Goal: Transaction & Acquisition: Purchase product/service

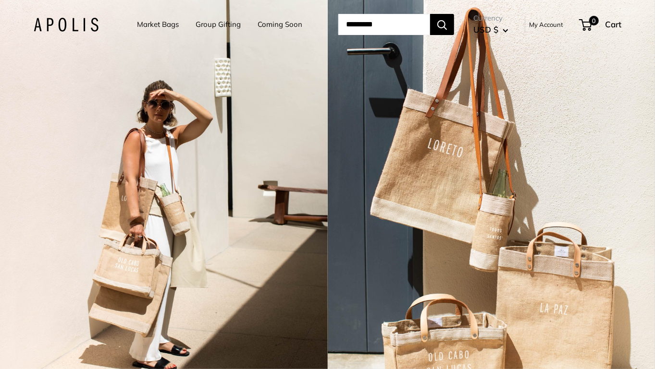
click at [149, 29] on link "Market Bags" at bounding box center [158, 24] width 42 height 13
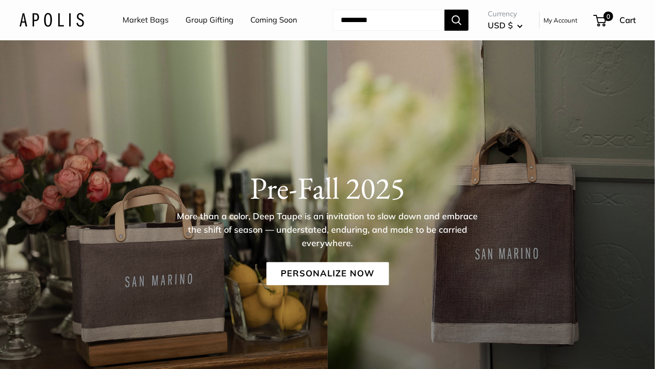
click at [156, 24] on link "Market Bags" at bounding box center [146, 20] width 46 height 14
click at [349, 277] on link "Personalize Now" at bounding box center [327, 274] width 123 height 23
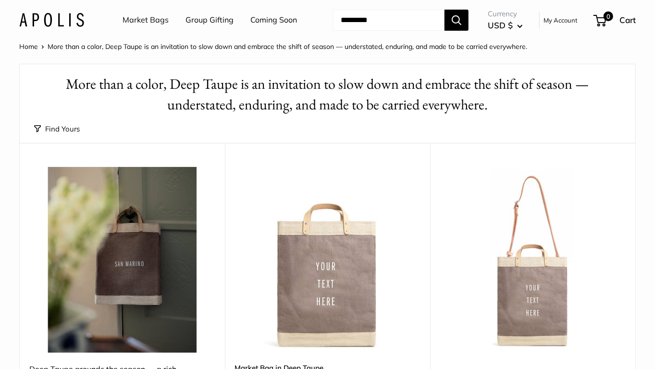
click at [148, 23] on link "Market Bags" at bounding box center [146, 20] width 46 height 14
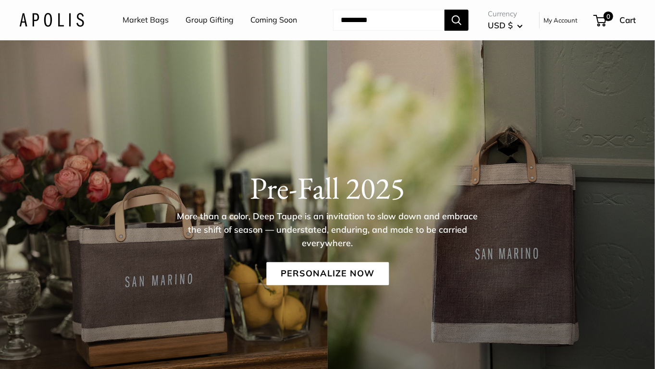
click at [138, 22] on link "Market Bags" at bounding box center [146, 20] width 46 height 14
click at [150, 18] on link "Market Bags" at bounding box center [146, 20] width 46 height 14
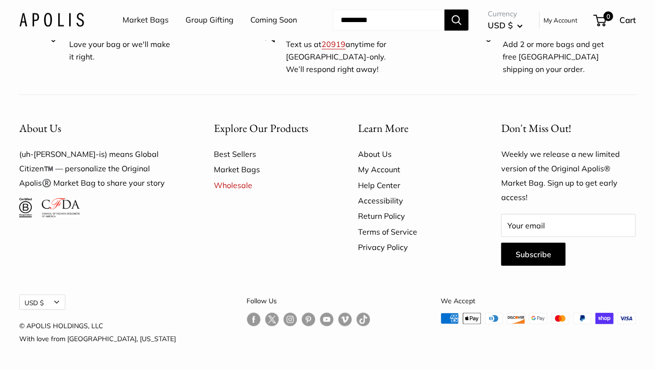
scroll to position [2655, 0]
click at [249, 170] on link "Market Bags" at bounding box center [269, 169] width 111 height 15
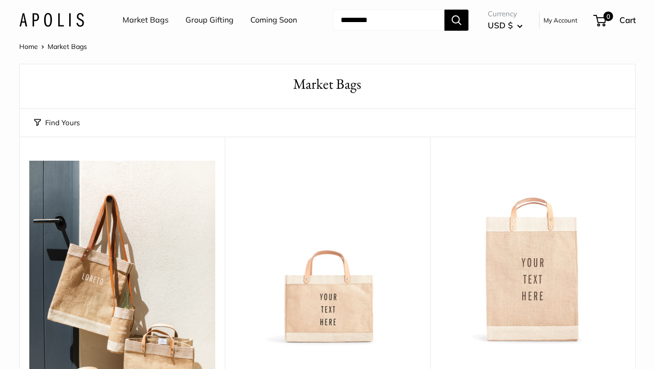
click at [0, 0] on img at bounding box center [0, 0] width 0 height 0
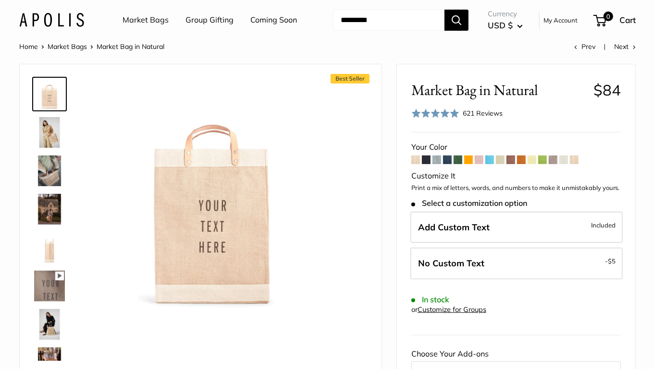
click at [428, 159] on span at bounding box center [426, 160] width 9 height 9
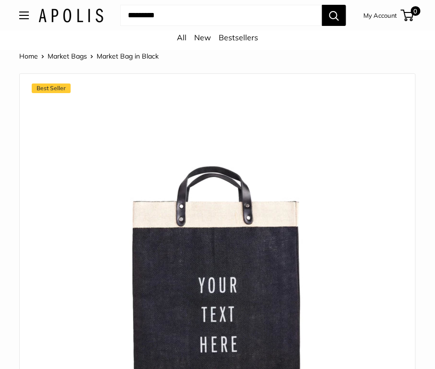
click at [32, 56] on link "Home" at bounding box center [28, 56] width 19 height 9
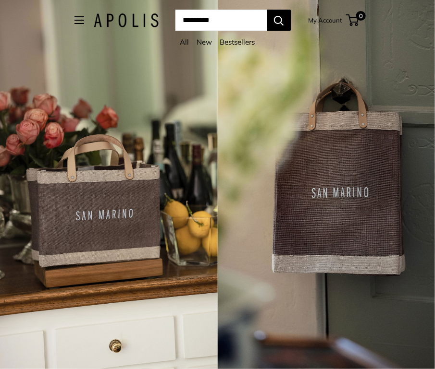
click at [208, 22] on input "Search..." at bounding box center [221, 20] width 92 height 21
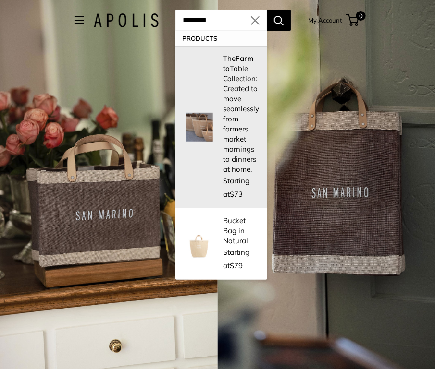
type input "*******"
click at [233, 83] on p "The Farm to Table Collection: Created to move seamlessly from farmers market mo…" at bounding box center [241, 113] width 36 height 121
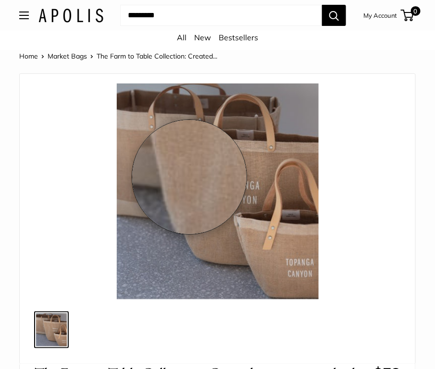
click at [202, 199] on img at bounding box center [218, 192] width 202 height 216
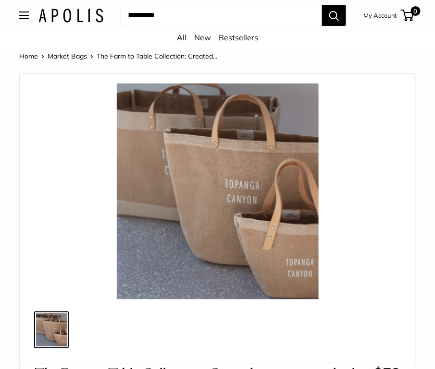
click at [159, 57] on span "The Farm to Table Collection: Created..." at bounding box center [157, 56] width 121 height 9
click at [66, 56] on link "Market Bags" at bounding box center [67, 56] width 39 height 9
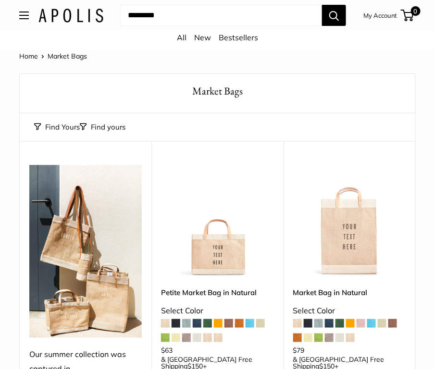
click at [176, 9] on input "Search..." at bounding box center [221, 15] width 202 height 21
type input "*******"
click at [164, 12] on input "*******" at bounding box center [221, 15] width 202 height 21
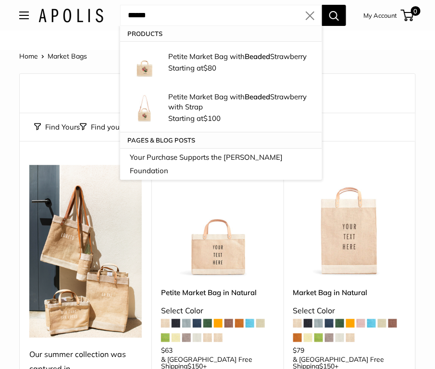
type input "******"
click at [322, 5] on button "Search" at bounding box center [334, 15] width 24 height 21
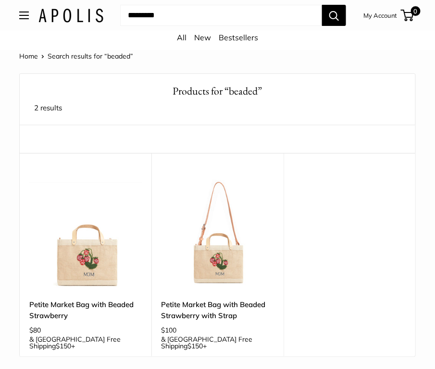
click at [74, 18] on img at bounding box center [70, 16] width 65 height 14
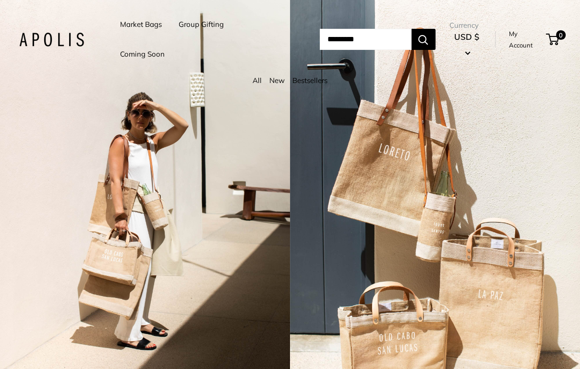
click at [365, 37] on input "Search..." at bounding box center [366, 39] width 92 height 21
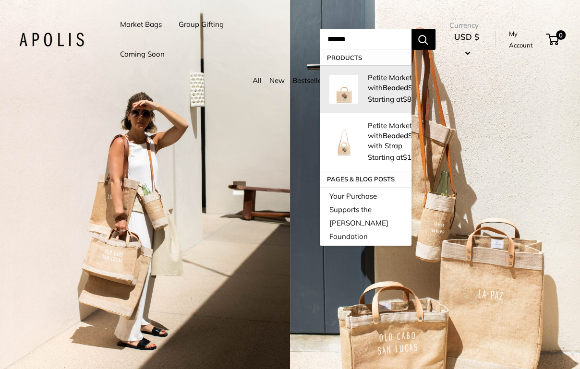
type input "******"
click at [377, 93] on p "Petite Market Bag with Beaded Strawberry" at bounding box center [406, 83] width 77 height 20
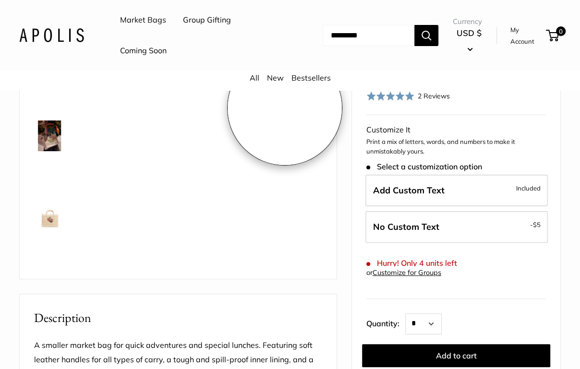
scroll to position [93, 0]
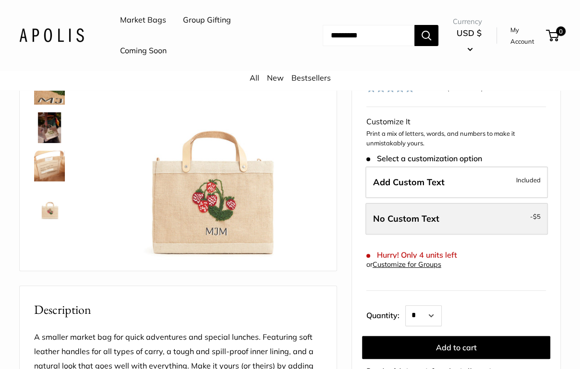
click at [408, 216] on span "No Custom Text" at bounding box center [406, 218] width 66 height 11
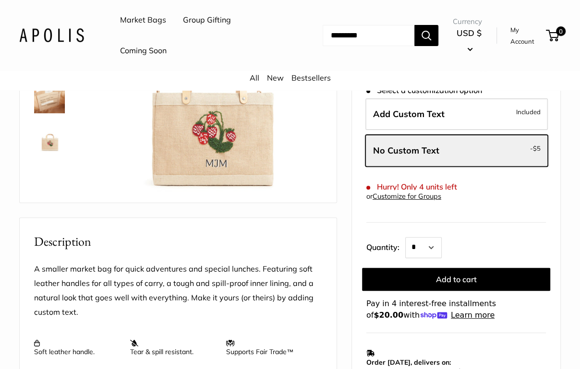
scroll to position [154, 0]
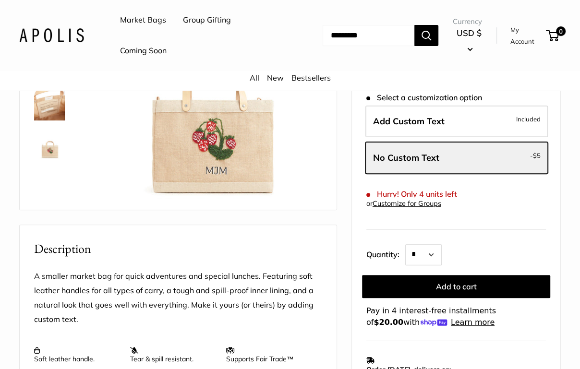
click at [444, 141] on div "Add Custom Text Included No Custom Text - $5" at bounding box center [457, 142] width 184 height 73
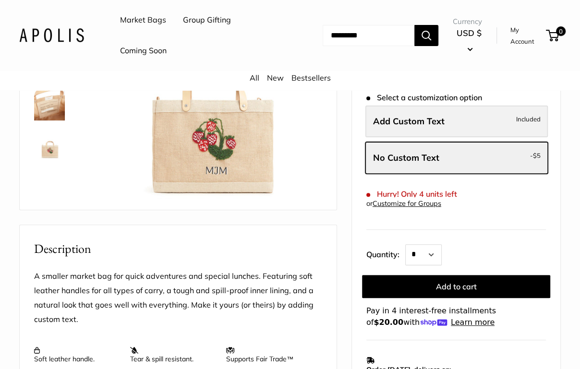
click at [442, 126] on label "Add Custom Text Included" at bounding box center [457, 122] width 183 height 32
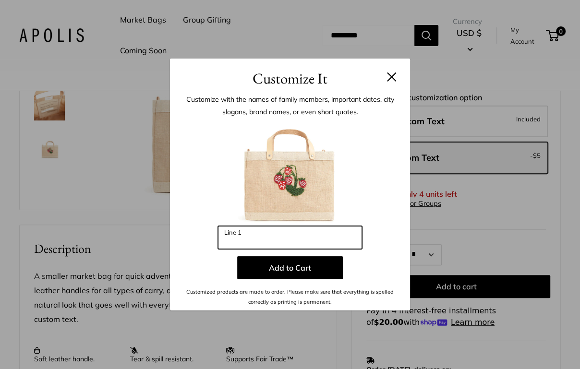
click at [318, 236] on input "Line 1" at bounding box center [290, 237] width 144 height 23
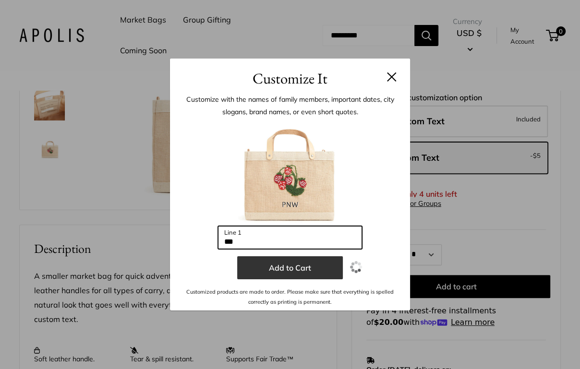
type input "***"
click at [294, 267] on button "Add to Cart" at bounding box center [290, 268] width 106 height 23
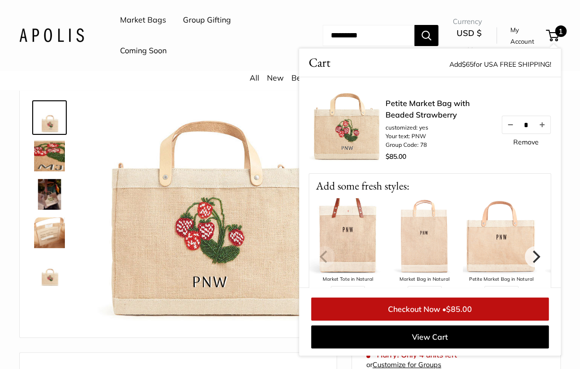
scroll to position [0, 0]
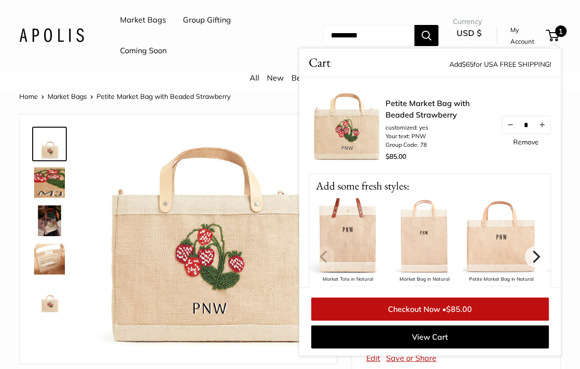
click at [559, 31] on span "1" at bounding box center [561, 31] width 12 height 12
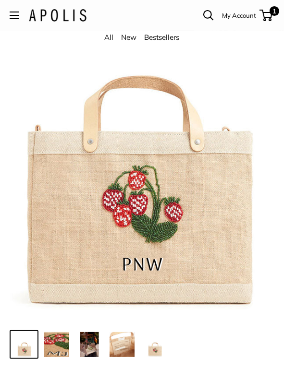
click at [249, 110] on img at bounding box center [142, 186] width 265 height 265
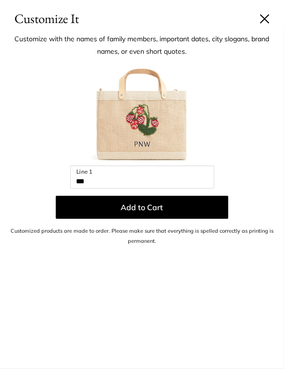
click at [250, 110] on div at bounding box center [142, 113] width 265 height 106
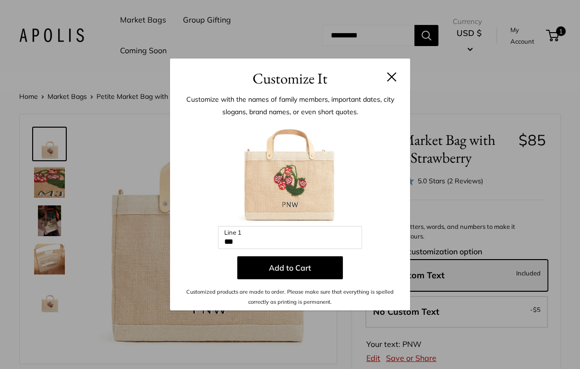
click at [395, 82] on h3 "Customize It" at bounding box center [289, 78] width 211 height 23
click at [395, 80] on button at bounding box center [392, 77] width 10 height 10
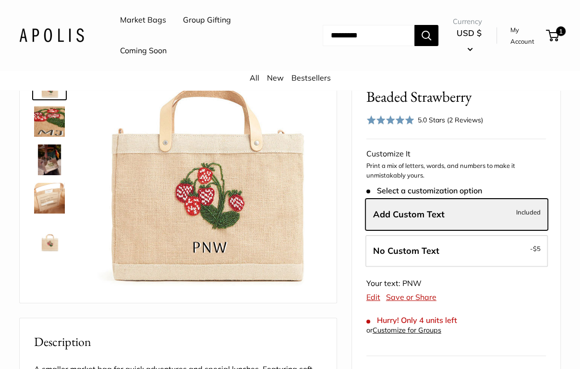
scroll to position [62, 0]
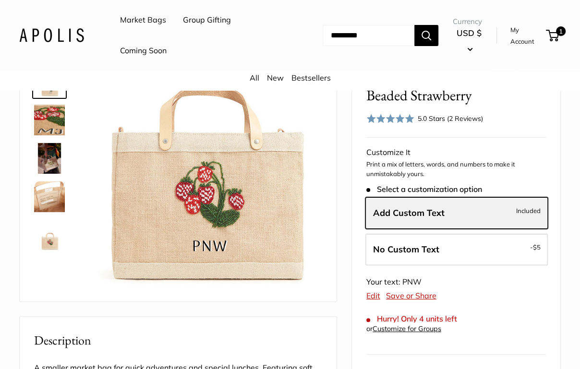
click at [447, 209] on label "Add Custom Text Included" at bounding box center [457, 213] width 183 height 32
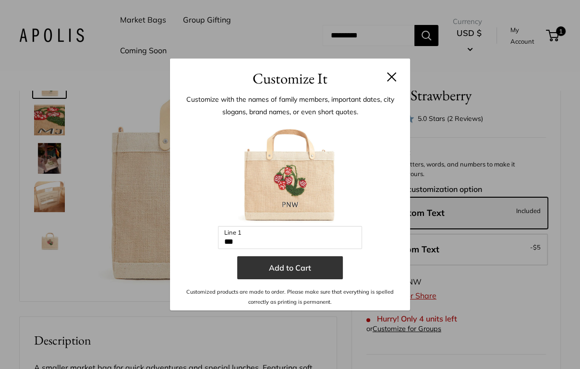
click at [320, 277] on button "Add to Cart" at bounding box center [290, 268] width 106 height 23
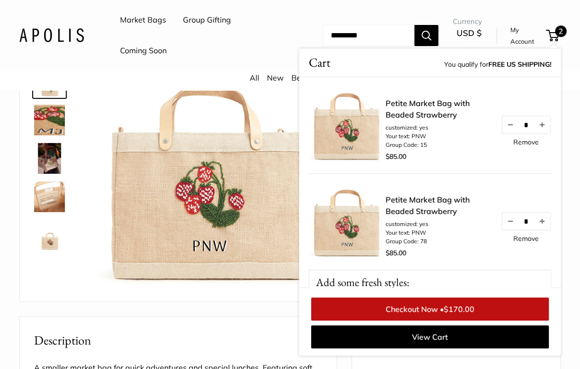
click at [520, 142] on link "Remove" at bounding box center [526, 142] width 25 height 7
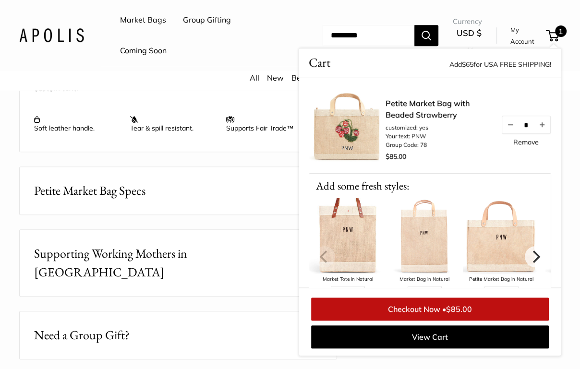
scroll to position [384, 0]
click at [569, 68] on header "Market Bags Group Gifting Coming Soon Need help? Text Us: 20919 hello@apolisglo…" at bounding box center [290, 35] width 580 height 71
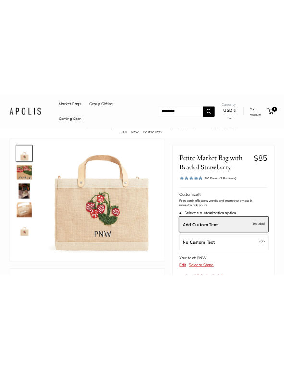
scroll to position [24, 0]
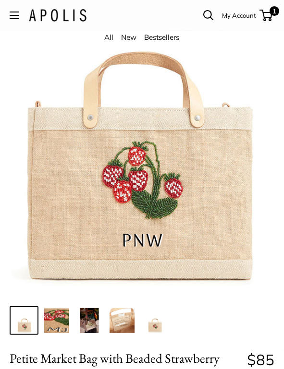
click at [59, 12] on img at bounding box center [58, 15] width 58 height 12
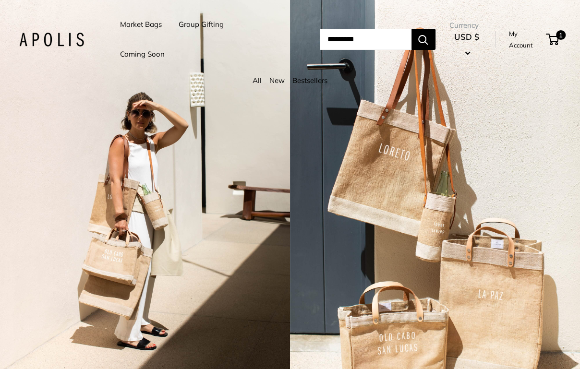
click at [283, 43] on input "Search..." at bounding box center [366, 39] width 92 height 21
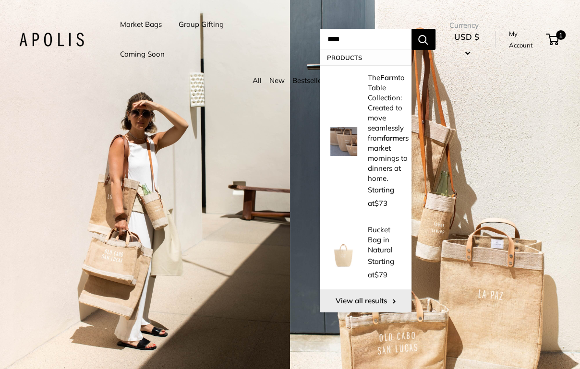
type input "****"
click at [283, 303] on link "View all results" at bounding box center [366, 301] width 92 height 23
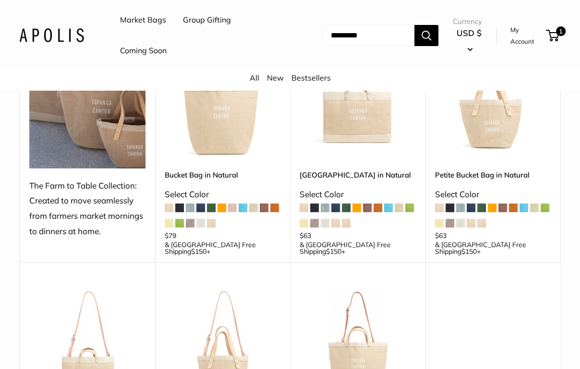
scroll to position [118, 0]
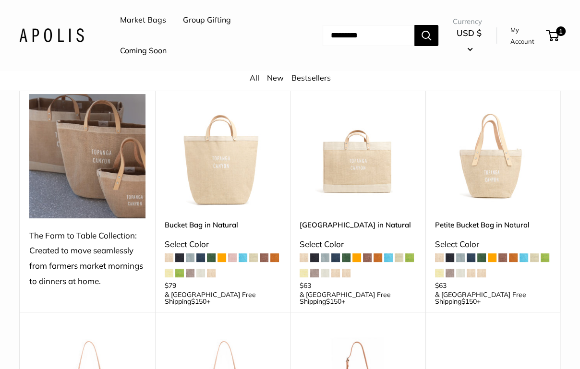
click at [0, 0] on img at bounding box center [0, 0] width 0 height 0
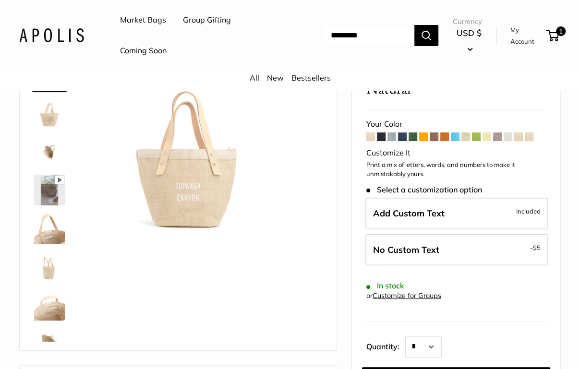
scroll to position [70, 0]
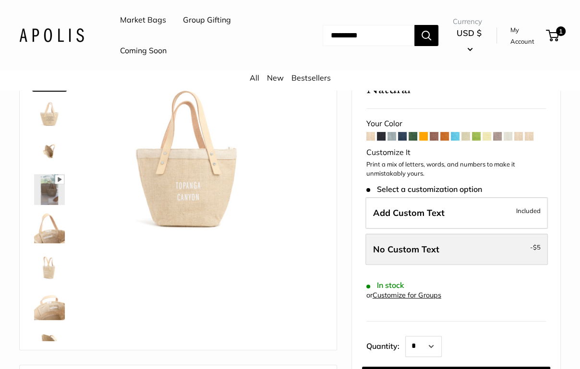
click at [459, 243] on label "No Custom Text - $5" at bounding box center [457, 250] width 183 height 32
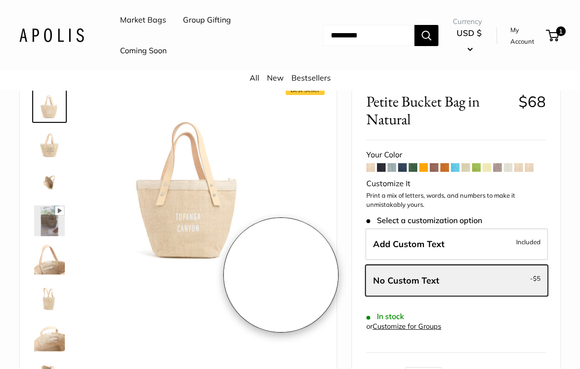
scroll to position [37, 0]
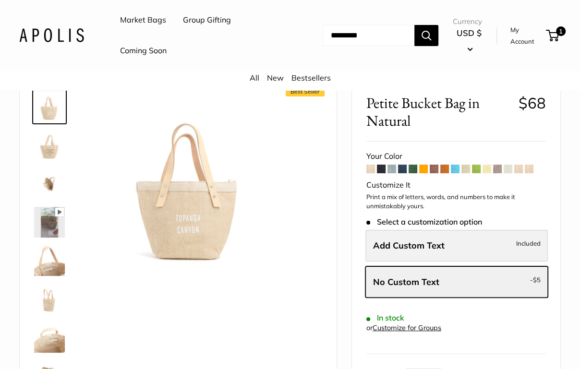
click at [408, 253] on label "Add Custom Text Included" at bounding box center [457, 246] width 183 height 32
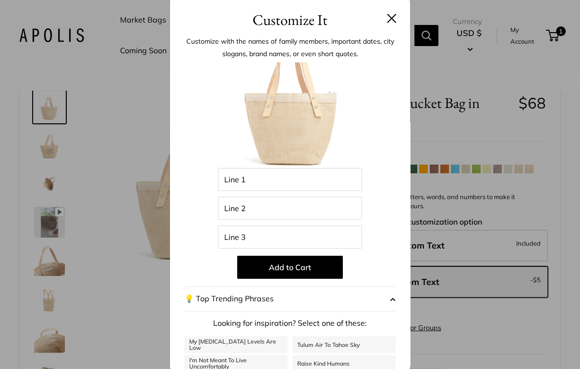
click at [93, 247] on div "Customize It Customize with the names of family members, important dates, city …" at bounding box center [290, 184] width 580 height 369
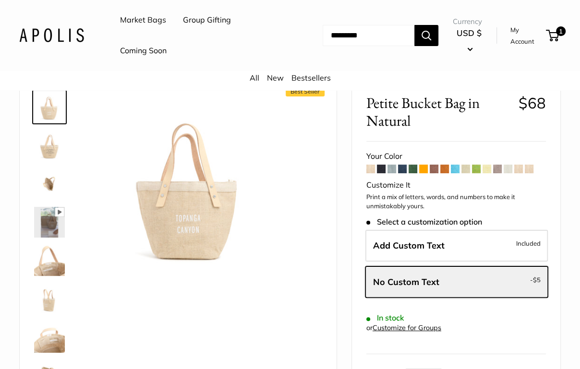
click at [59, 149] on img at bounding box center [49, 145] width 31 height 31
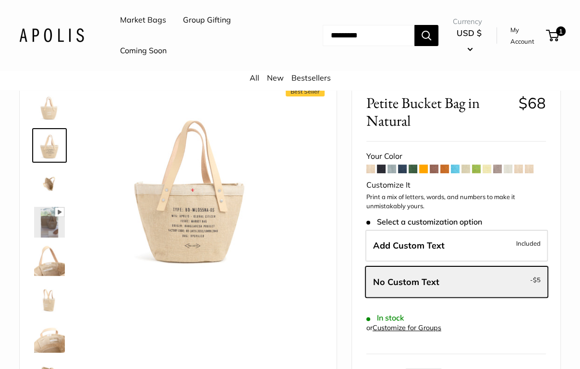
click at [53, 183] on img at bounding box center [49, 184] width 31 height 31
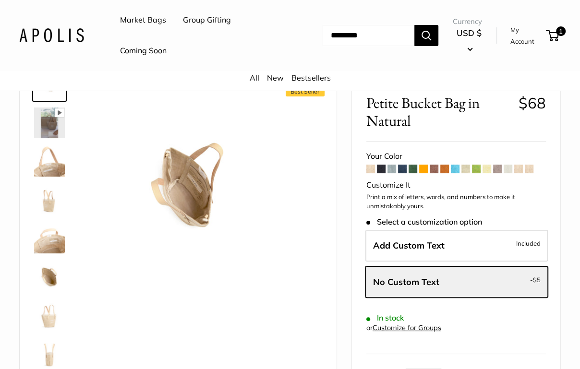
click at [52, 206] on img at bounding box center [49, 199] width 31 height 31
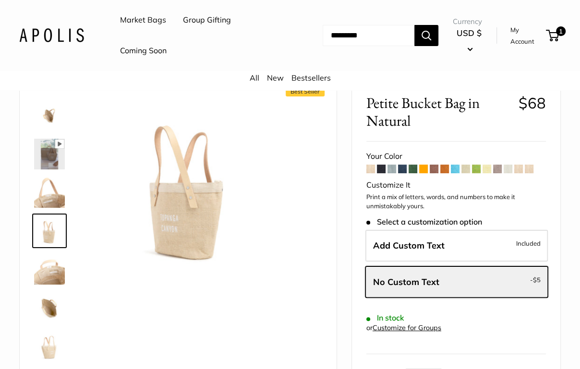
click at [51, 261] on img at bounding box center [49, 269] width 31 height 31
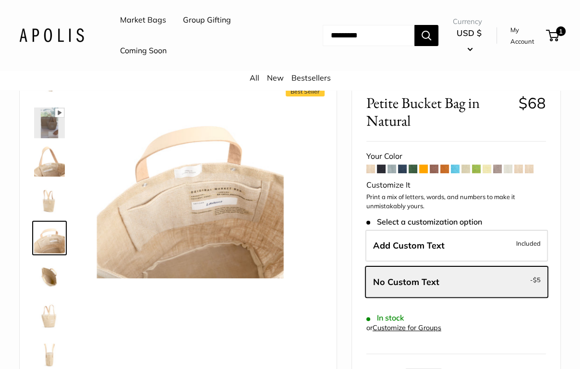
click at [51, 288] on img at bounding box center [49, 276] width 31 height 31
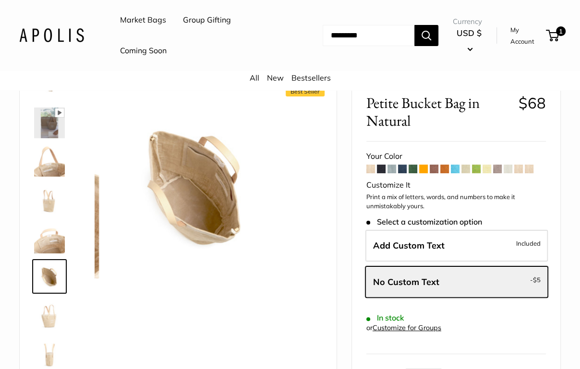
click at [51, 314] on img at bounding box center [49, 315] width 31 height 31
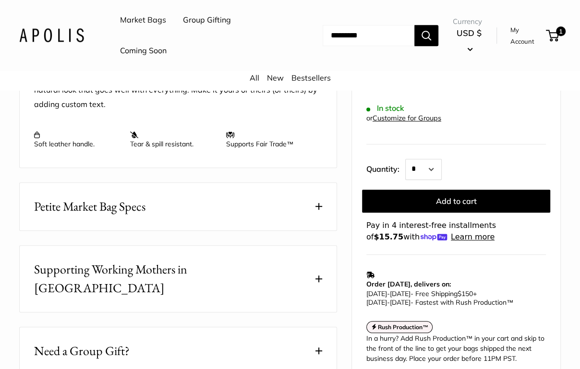
scroll to position [384, 0]
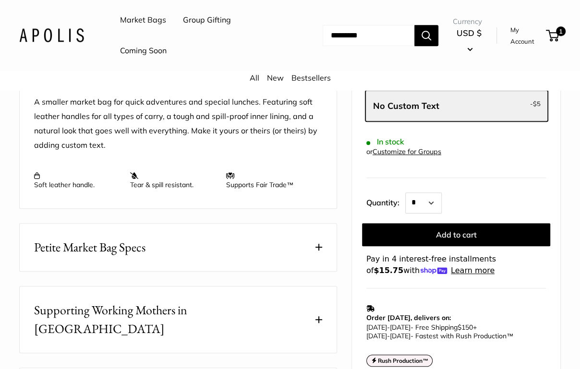
click at [266, 246] on button "Petite Market Bag Specs" at bounding box center [178, 248] width 317 height 48
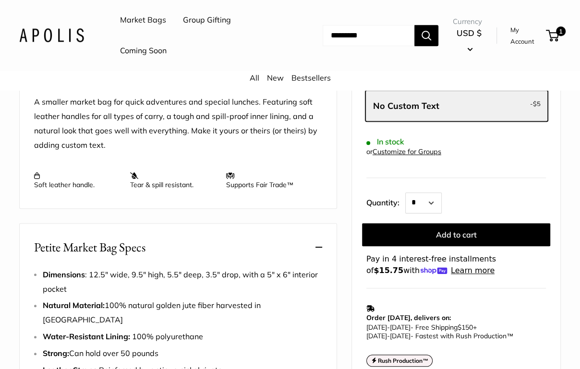
click at [266, 246] on button "Petite Market Bag Specs" at bounding box center [178, 248] width 317 height 48
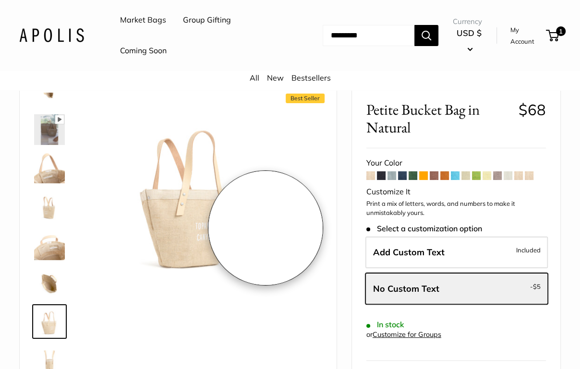
scroll to position [31, 0]
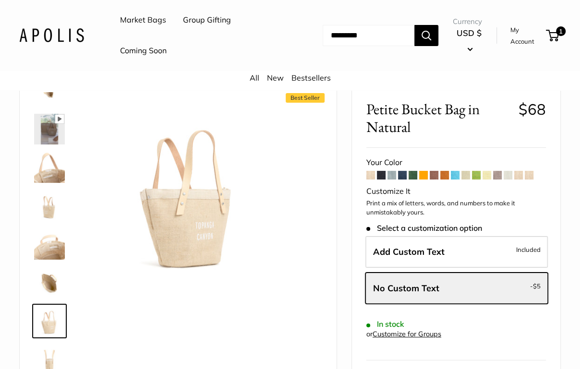
click at [46, 279] on img at bounding box center [49, 283] width 31 height 31
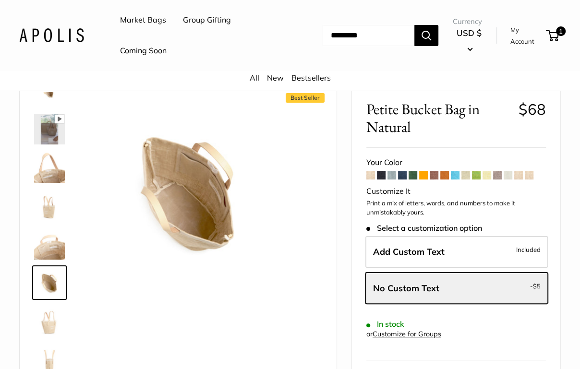
click at [50, 239] on img at bounding box center [49, 244] width 31 height 31
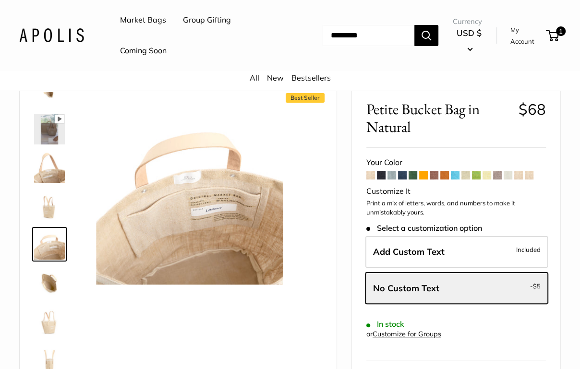
click at [50, 203] on img at bounding box center [49, 206] width 31 height 31
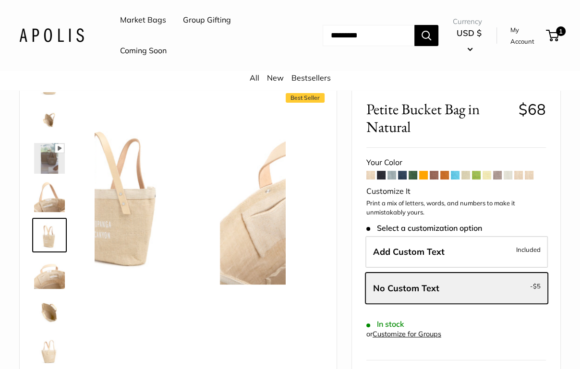
scroll to position [68, 0]
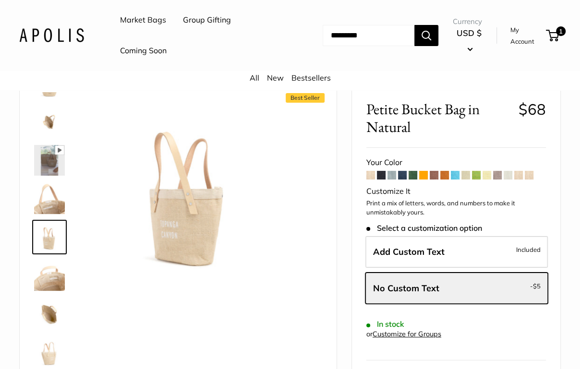
click at [50, 200] on img at bounding box center [49, 199] width 31 height 31
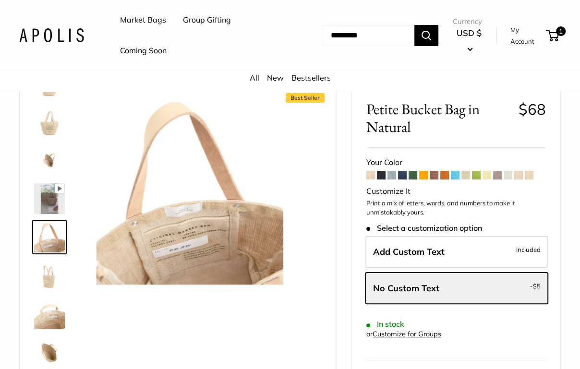
click at [55, 161] on img at bounding box center [49, 160] width 31 height 31
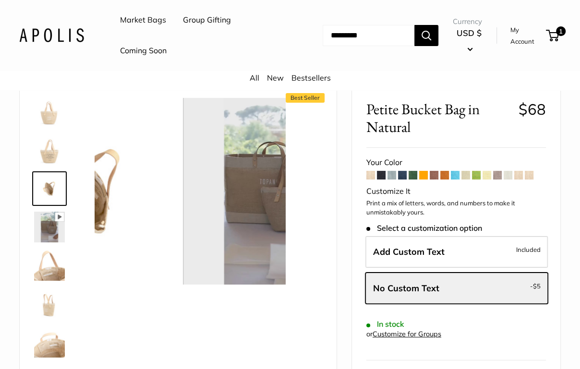
scroll to position [0, 0]
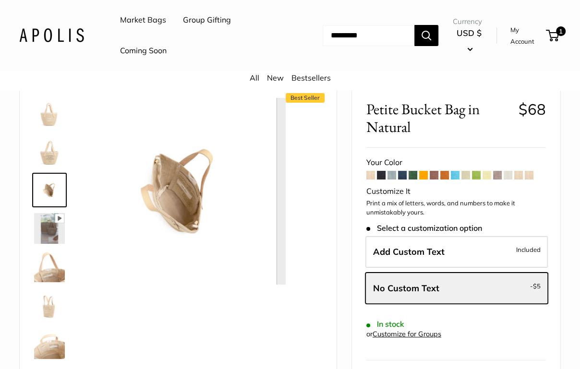
click at [55, 125] on img at bounding box center [49, 113] width 31 height 31
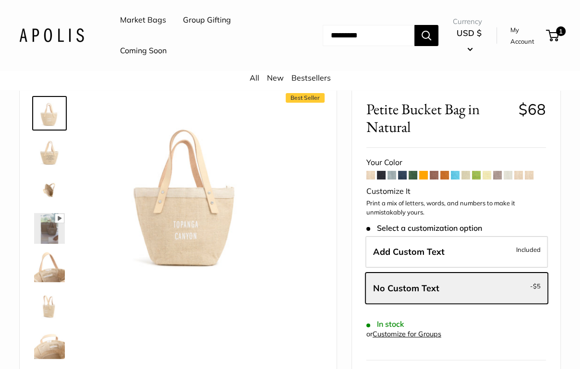
click at [51, 145] on img at bounding box center [49, 151] width 31 height 31
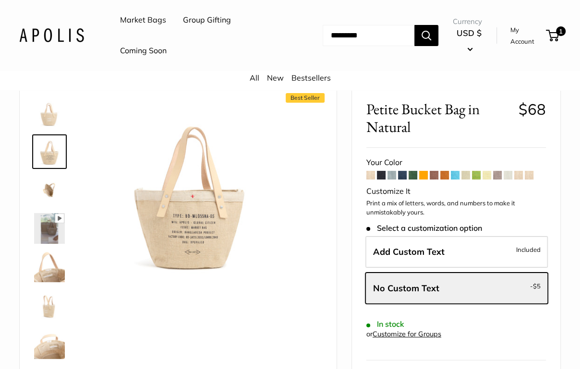
click at [58, 188] on img at bounding box center [49, 190] width 31 height 31
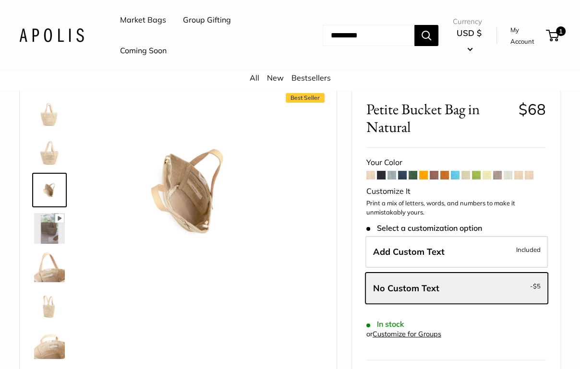
click at [49, 261] on img at bounding box center [49, 267] width 31 height 31
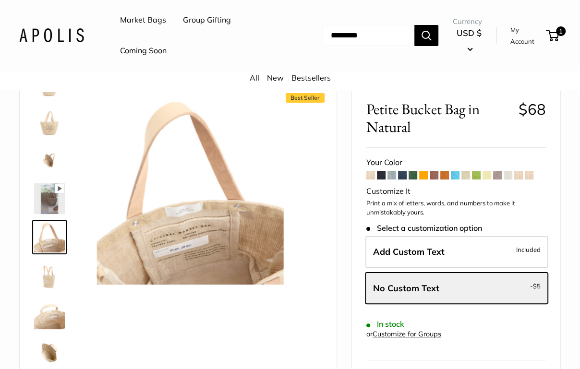
click at [49, 278] on img at bounding box center [49, 275] width 31 height 31
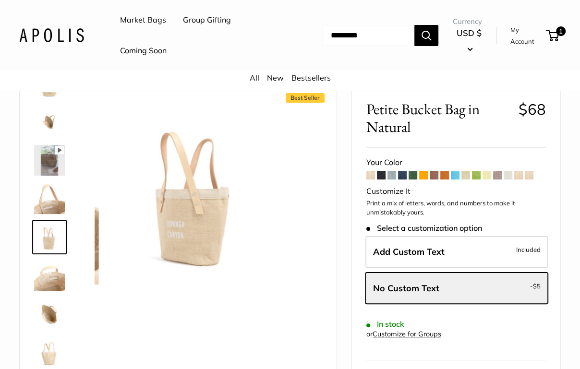
click at [49, 291] on link at bounding box center [49, 275] width 35 height 35
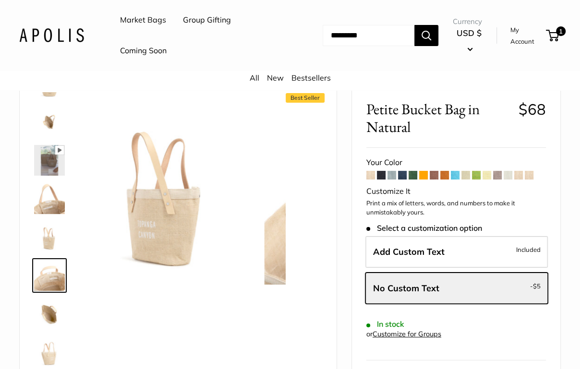
scroll to position [99, 0]
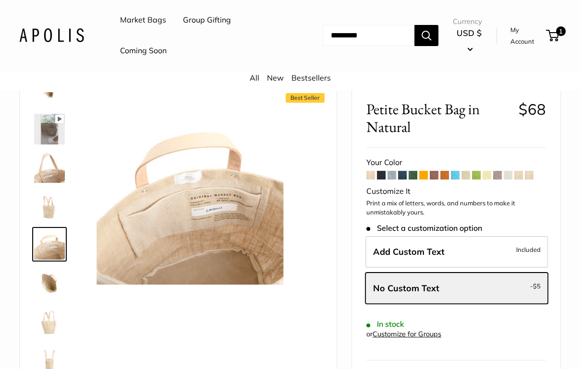
click at [49, 286] on img at bounding box center [49, 283] width 31 height 31
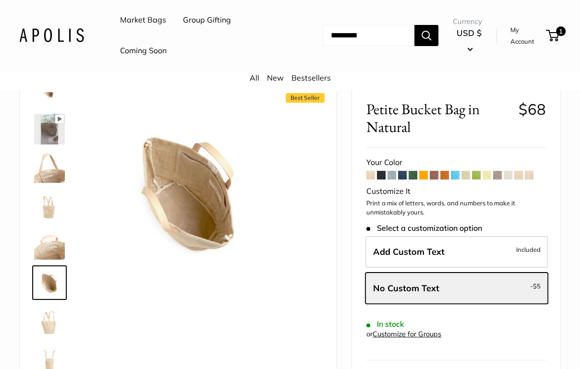
click at [49, 312] on img at bounding box center [49, 321] width 31 height 31
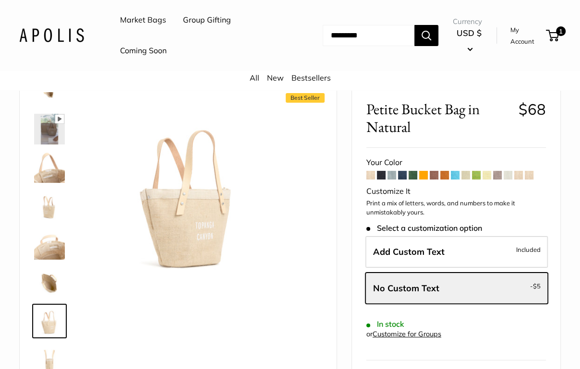
click at [49, 350] on img at bounding box center [49, 359] width 31 height 31
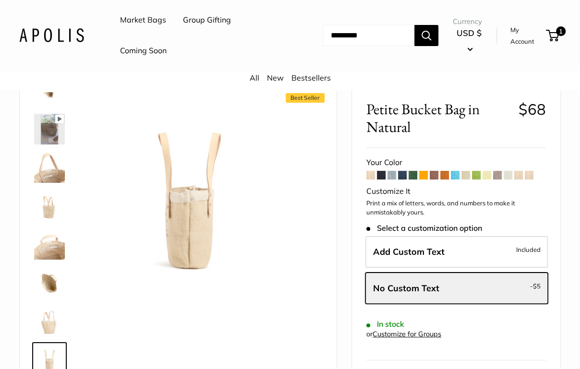
click at [52, 186] on div at bounding box center [53, 236] width 46 height 288
click at [52, 163] on img at bounding box center [49, 167] width 31 height 31
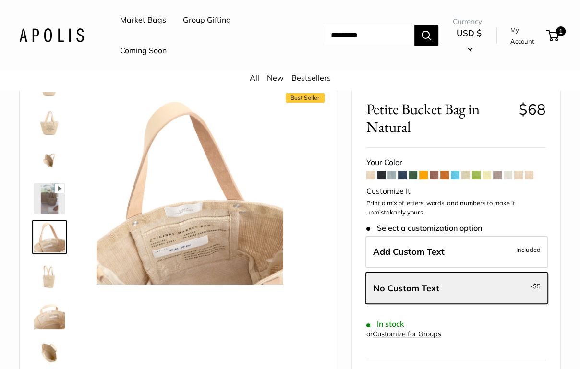
scroll to position [0, 0]
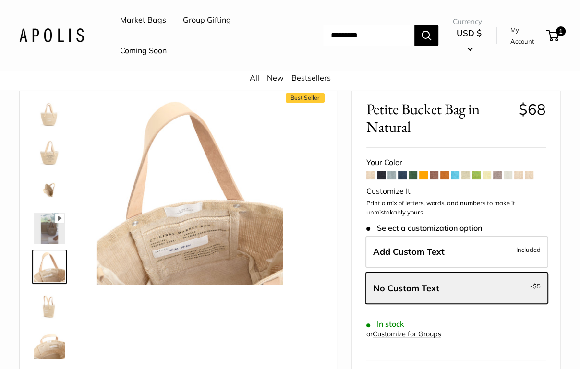
click at [52, 112] on img at bounding box center [49, 113] width 31 height 31
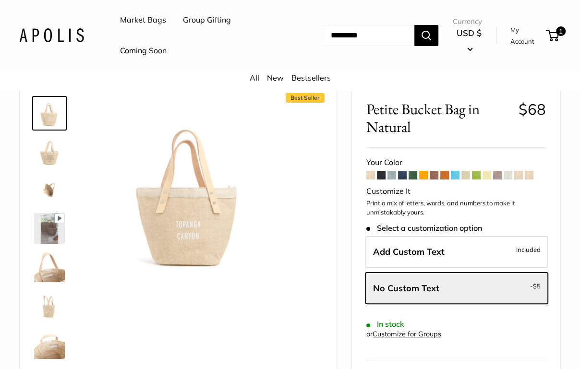
click at [49, 140] on img at bounding box center [49, 151] width 31 height 31
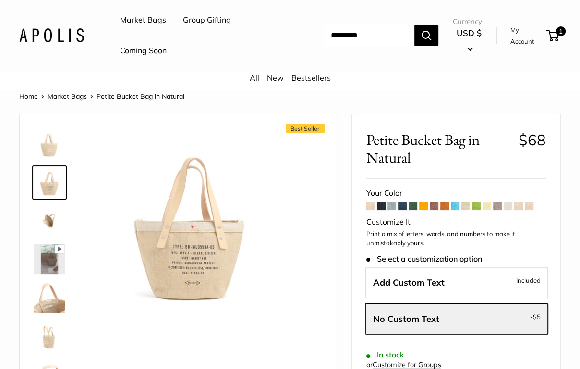
click at [49, 263] on img at bounding box center [49, 259] width 31 height 31
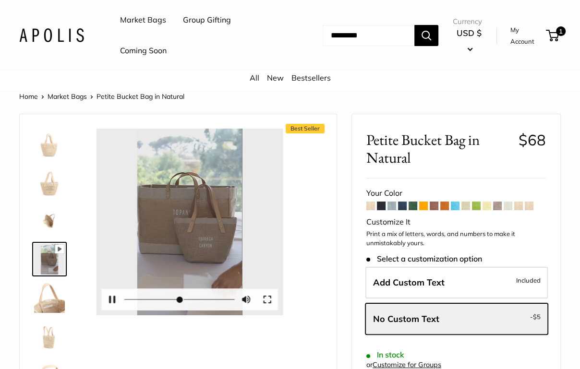
click at [195, 221] on div at bounding box center [190, 222] width 187 height 187
click at [109, 306] on button "Pause Play" at bounding box center [112, 299] width 21 height 21
type input "*"
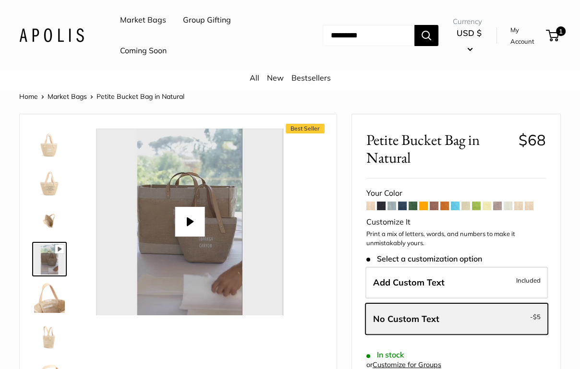
click at [476, 203] on span at bounding box center [476, 206] width 9 height 9
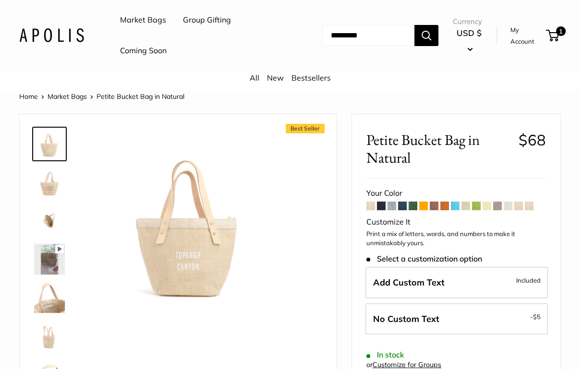
scroll to position [99, 0]
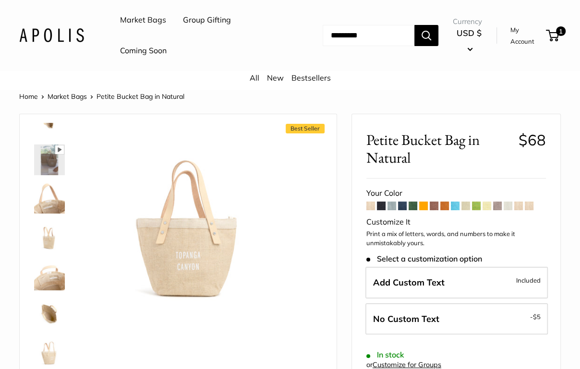
click at [48, 345] on img at bounding box center [49, 352] width 31 height 31
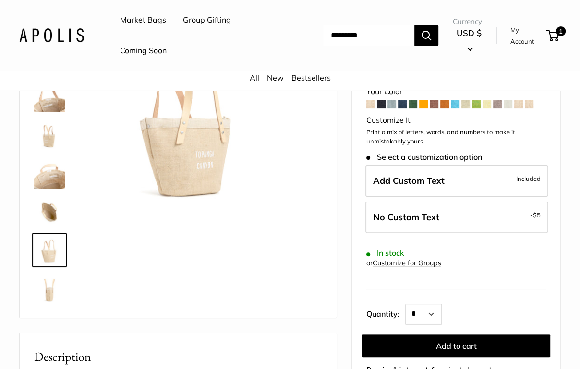
scroll to position [106, 0]
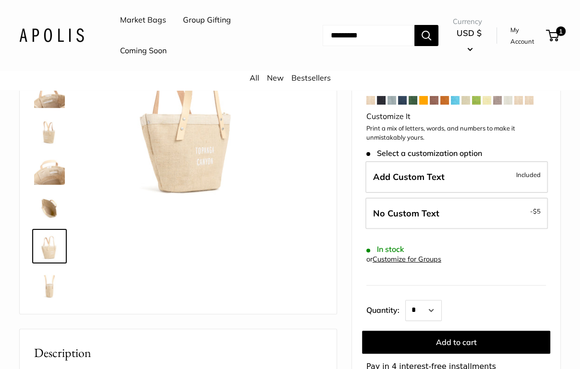
click at [47, 277] on img at bounding box center [49, 285] width 31 height 31
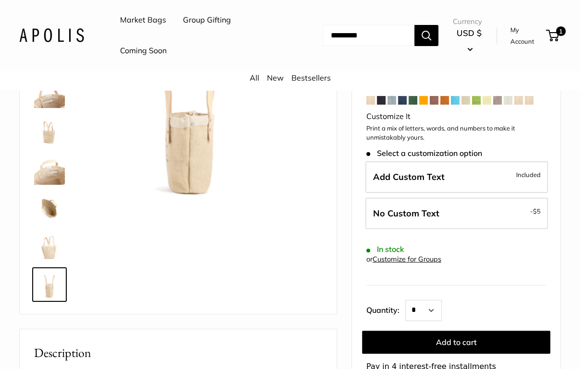
click at [56, 186] on div at bounding box center [53, 161] width 46 height 288
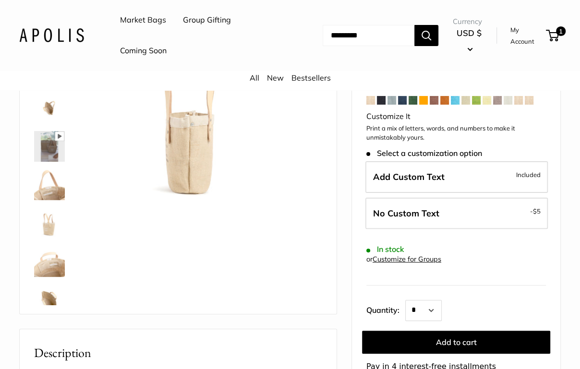
scroll to position [0, 0]
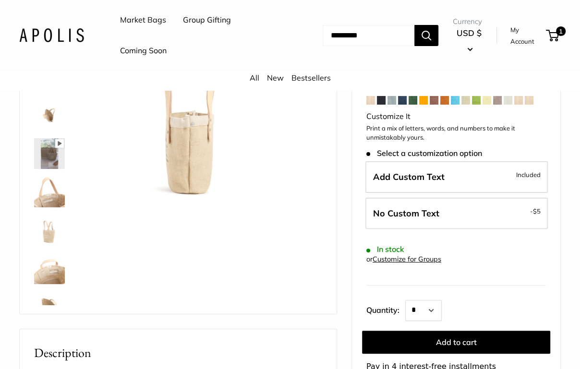
click at [49, 216] on img at bounding box center [49, 230] width 31 height 31
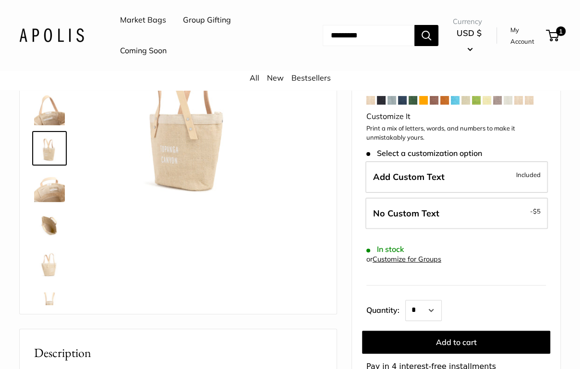
click at [49, 234] on img at bounding box center [49, 225] width 31 height 31
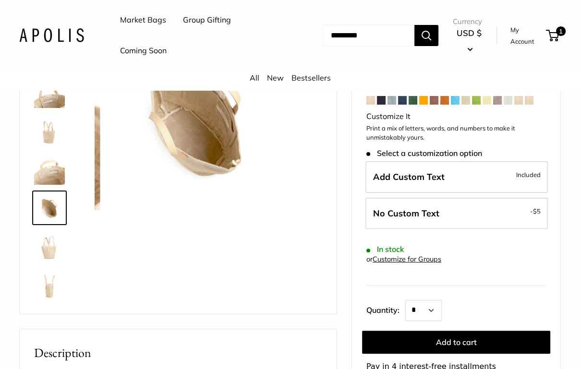
click at [52, 249] on img at bounding box center [49, 246] width 31 height 31
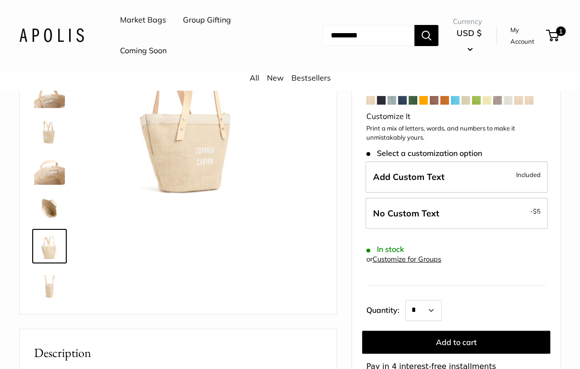
click at [49, 279] on img at bounding box center [49, 285] width 31 height 31
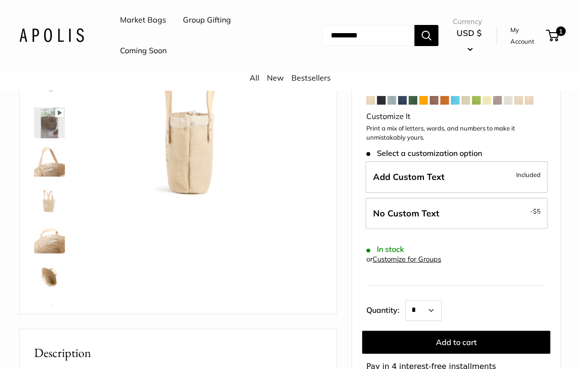
scroll to position [0, 0]
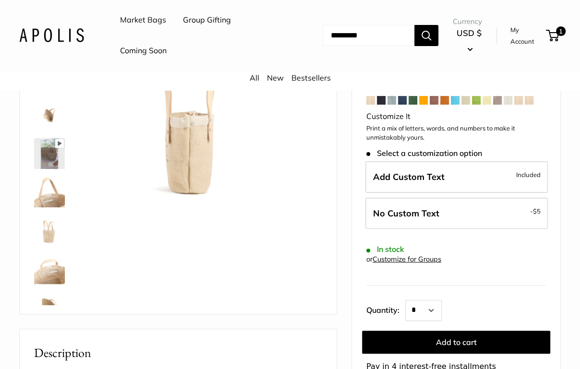
click at [49, 225] on img at bounding box center [49, 230] width 31 height 31
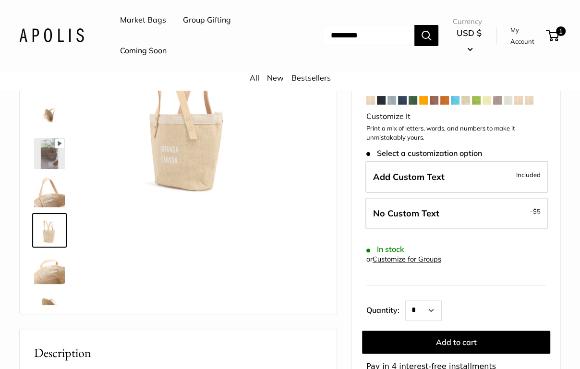
click at [47, 109] on img at bounding box center [49, 115] width 31 height 31
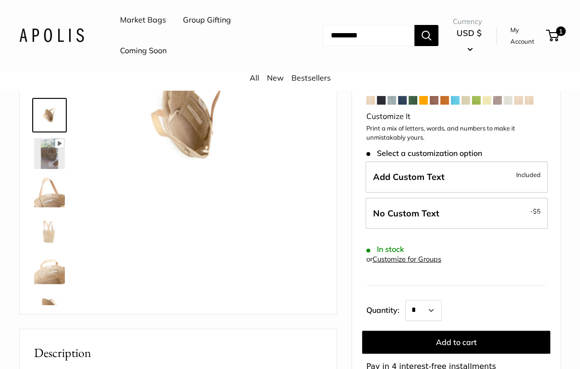
click at [48, 208] on link at bounding box center [49, 192] width 35 height 35
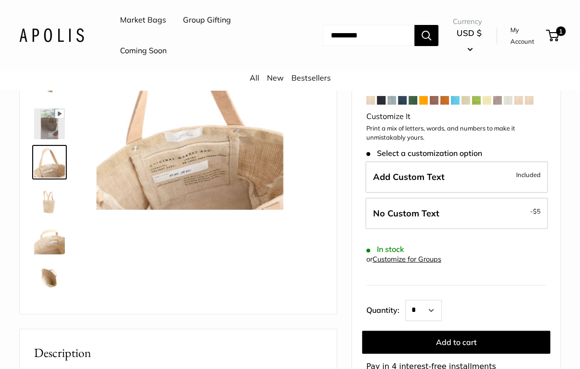
click at [51, 207] on img at bounding box center [49, 200] width 31 height 31
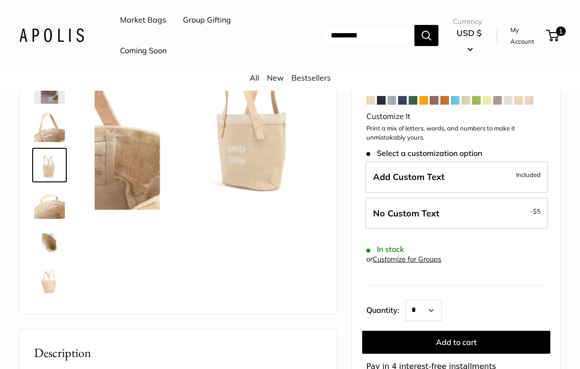
scroll to position [68, 0]
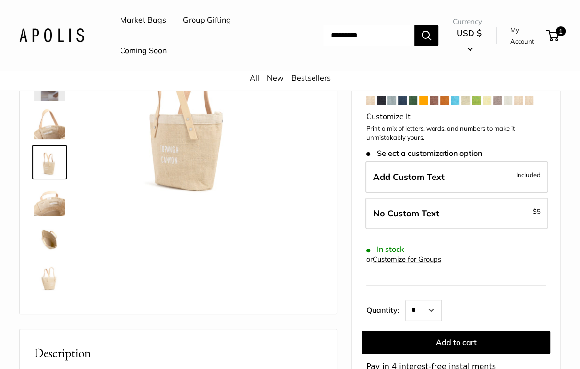
click at [49, 237] on img at bounding box center [49, 239] width 31 height 31
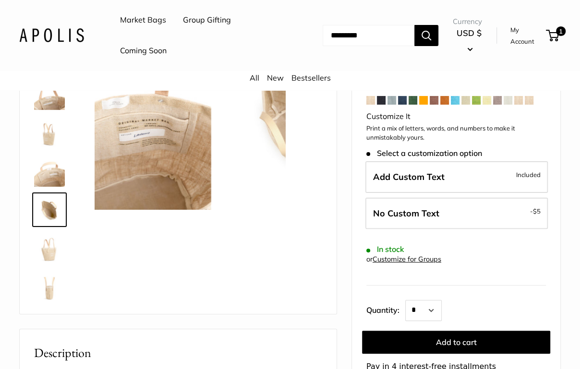
scroll to position [99, 0]
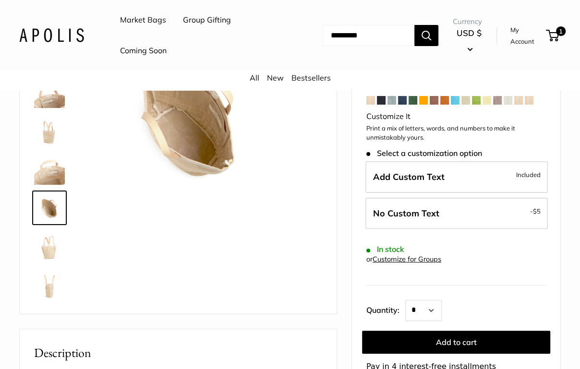
click at [49, 244] on img at bounding box center [49, 246] width 31 height 31
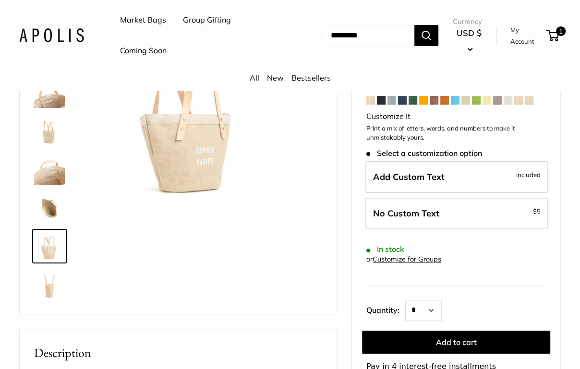
click at [49, 278] on img at bounding box center [49, 285] width 31 height 31
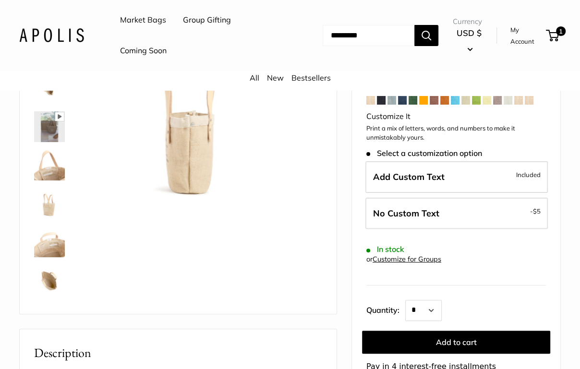
scroll to position [0, 0]
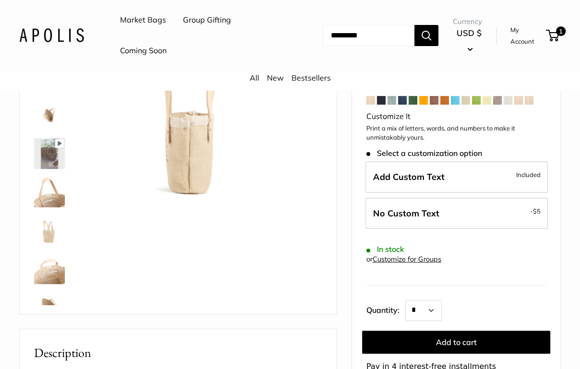
click at [48, 228] on img at bounding box center [49, 230] width 31 height 31
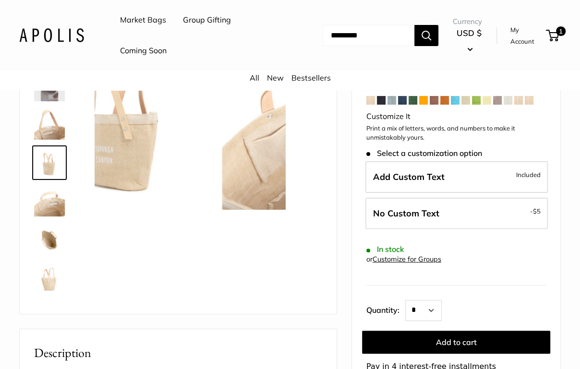
scroll to position [68, 0]
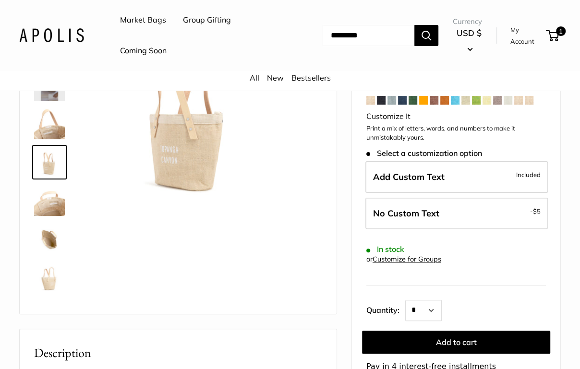
click at [53, 212] on img at bounding box center [49, 200] width 31 height 31
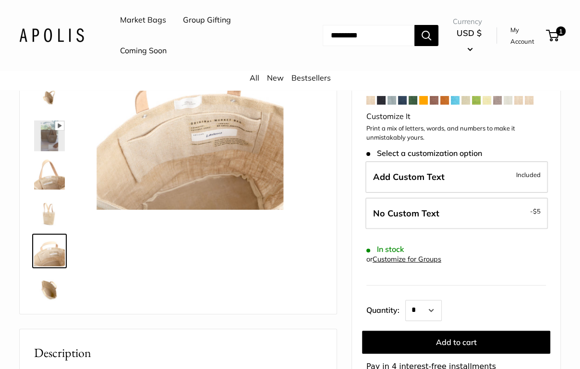
scroll to position [0, 0]
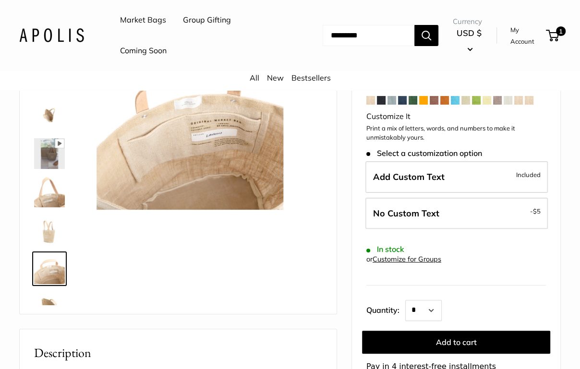
click at [51, 110] on img at bounding box center [49, 115] width 31 height 31
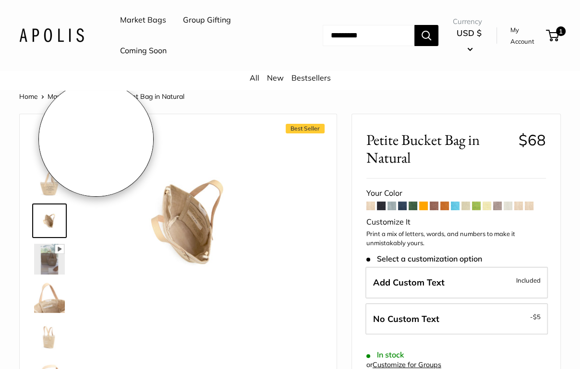
click at [81, 152] on div "Best Seller Pause Play % buffered 00:00 Unmute Mute Exit fullscreen Enter fulls…" at bounding box center [178, 267] width 293 height 286
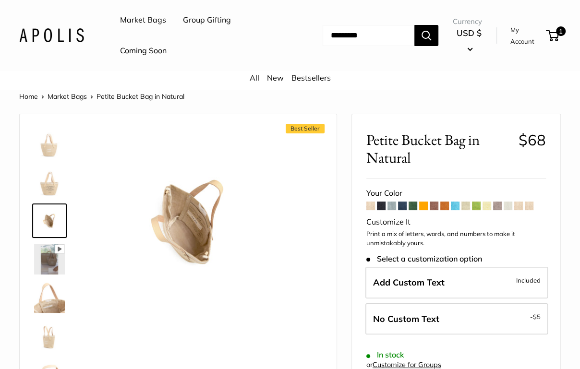
click at [57, 152] on img at bounding box center [49, 144] width 31 height 31
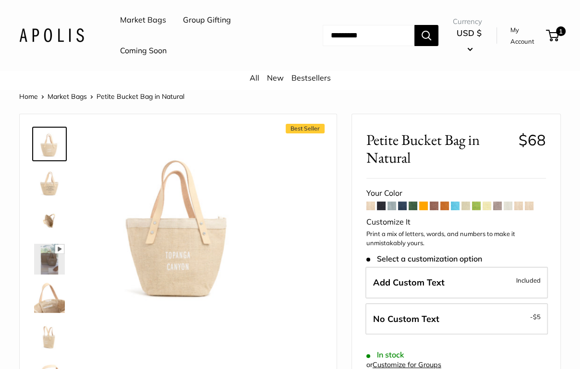
click at [53, 183] on img at bounding box center [49, 182] width 31 height 31
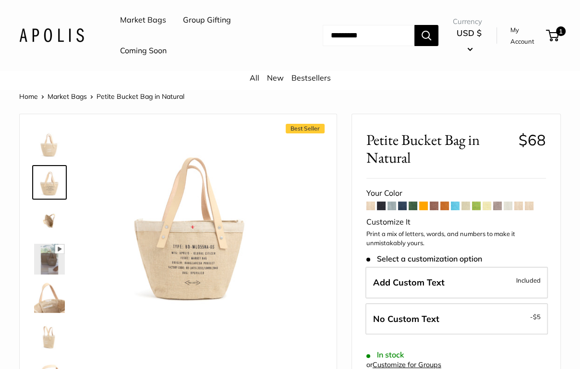
click at [40, 143] on img at bounding box center [49, 144] width 31 height 31
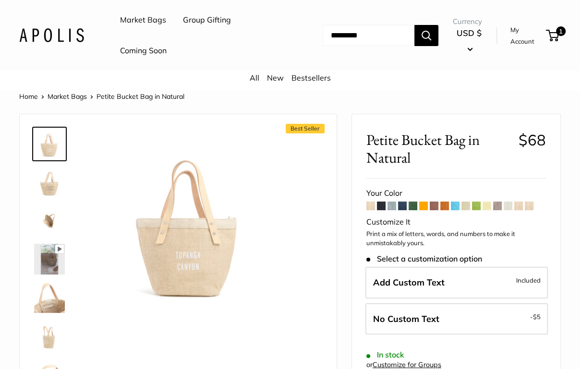
click at [352, 43] on input "Search..." at bounding box center [369, 35] width 92 height 21
type input "*******"
click at [415, 25] on button "Search" at bounding box center [427, 35] width 24 height 21
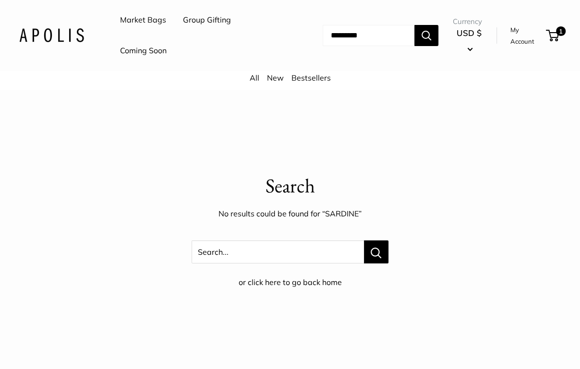
scroll to position [9, 0]
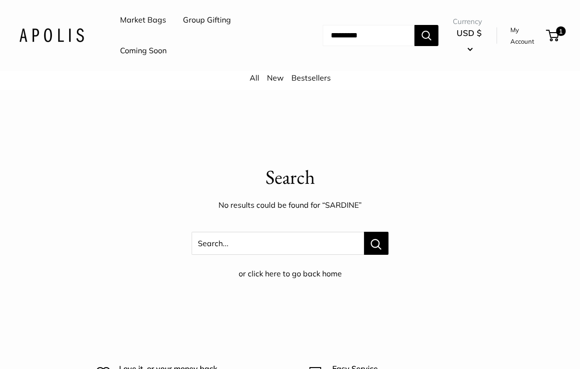
click at [136, 21] on link "Market Bags" at bounding box center [143, 20] width 46 height 14
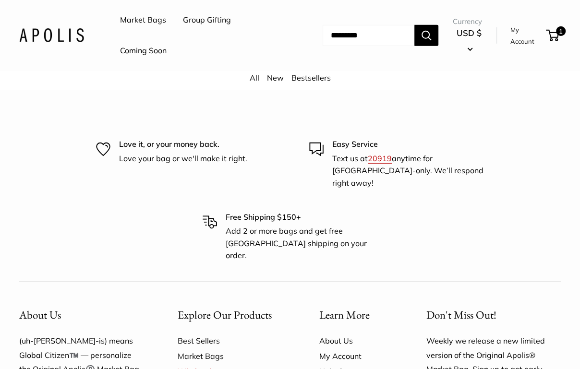
scroll to position [2575, 0]
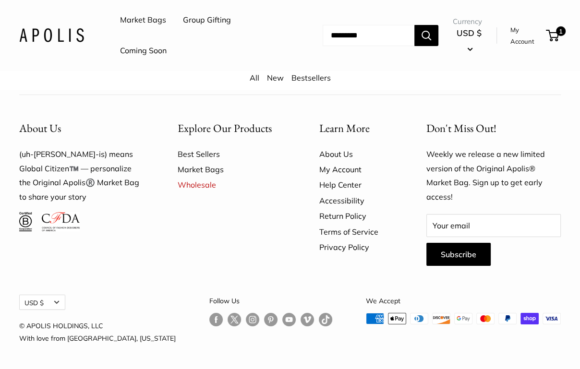
click at [142, 22] on link "Market Bags" at bounding box center [143, 20] width 46 height 14
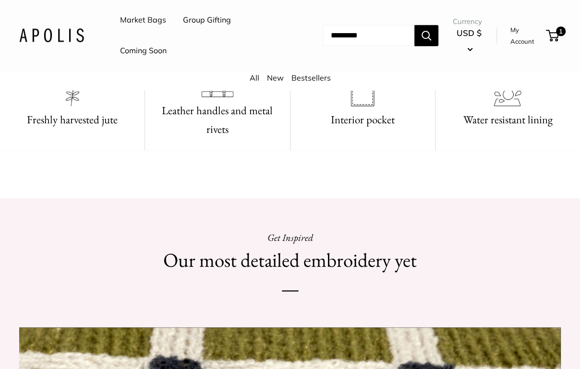
scroll to position [400, 0]
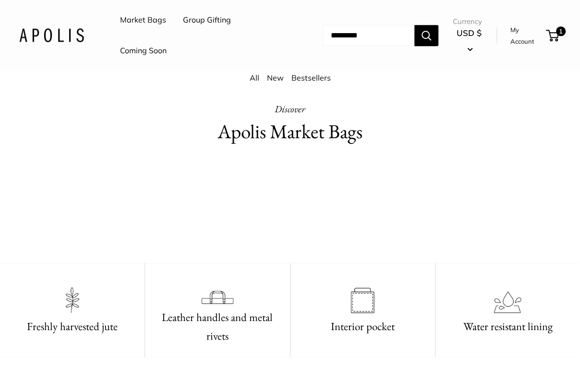
click at [274, 79] on link "New" at bounding box center [275, 78] width 17 height 10
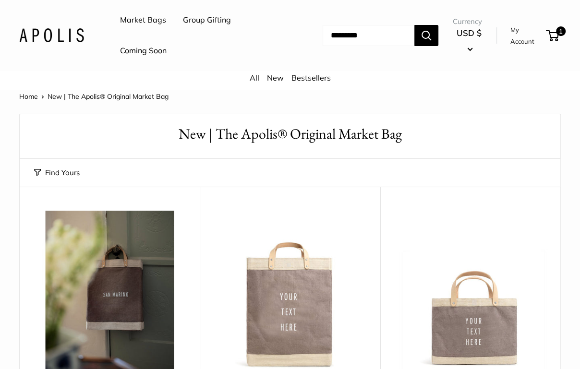
click at [304, 77] on link "Bestsellers" at bounding box center [311, 78] width 39 height 10
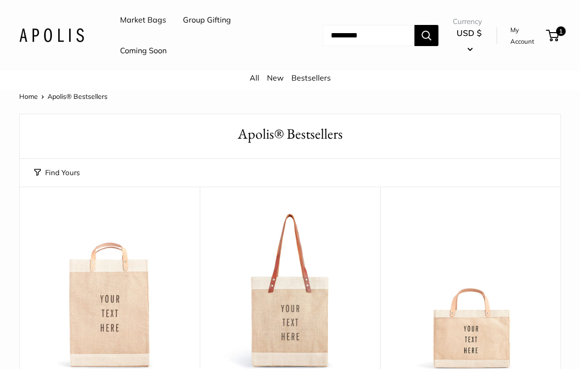
click at [0, 0] on img at bounding box center [0, 0] width 0 height 0
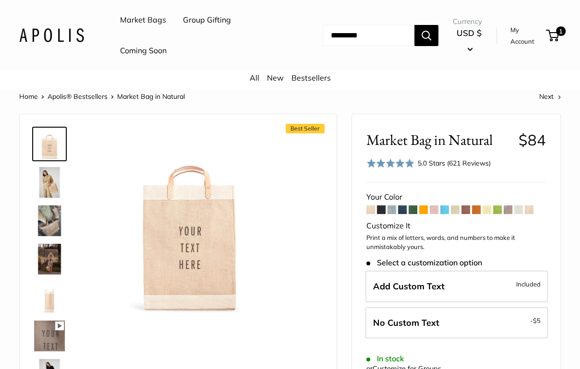
click at [381, 207] on span at bounding box center [381, 210] width 9 height 9
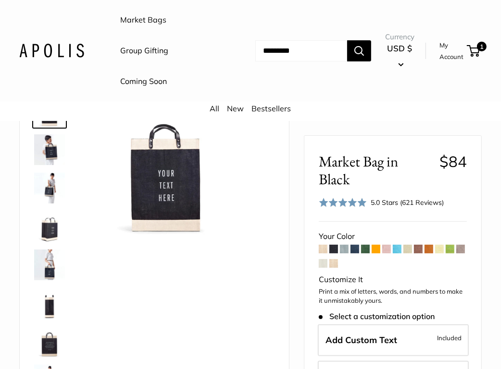
scroll to position [70, 0]
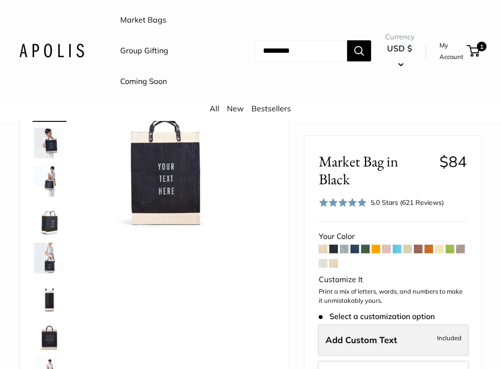
click at [380, 335] on span "Add Custom Text" at bounding box center [361, 340] width 72 height 11
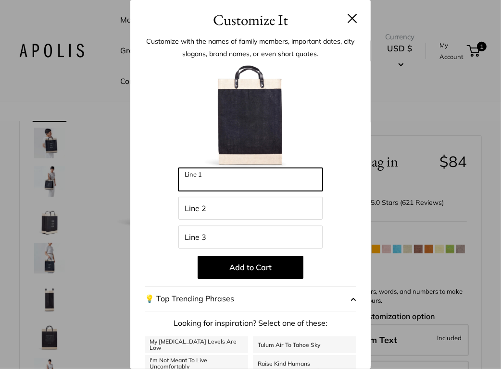
click at [230, 179] on input "Line 1" at bounding box center [250, 179] width 144 height 23
type input "*******"
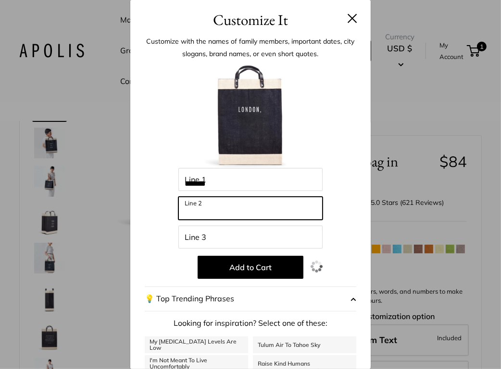
click at [209, 197] on input "Line 2" at bounding box center [250, 208] width 144 height 23
type input "********"
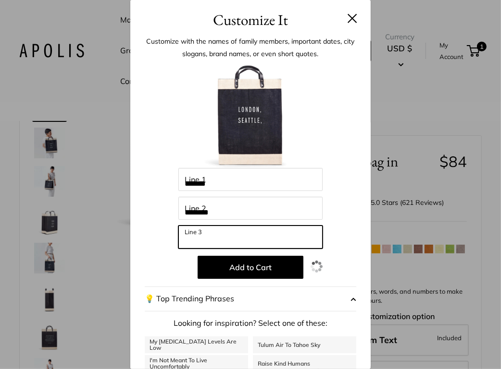
click at [213, 229] on input "Line 3" at bounding box center [250, 237] width 144 height 23
click at [184, 241] on input "*****" at bounding box center [250, 237] width 144 height 23
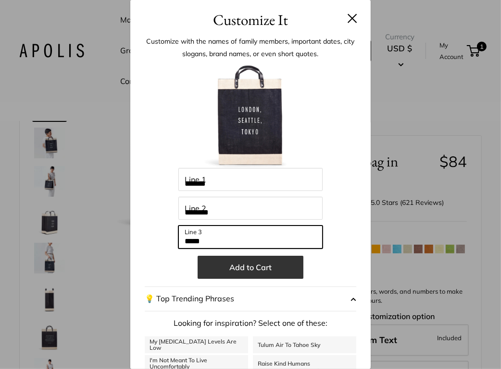
type input "*****"
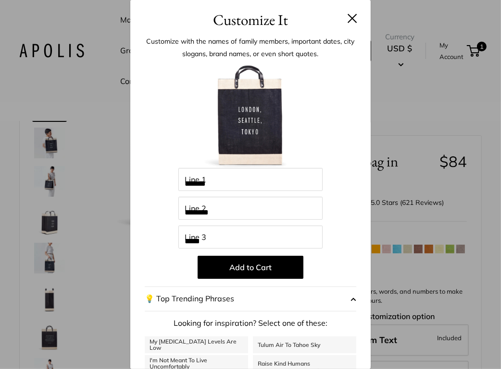
click at [237, 262] on button "Add to Cart" at bounding box center [250, 267] width 106 height 23
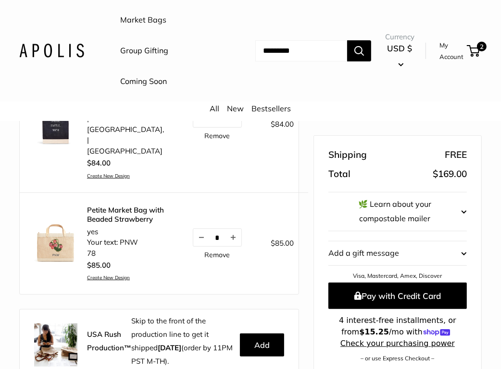
scroll to position [88, 0]
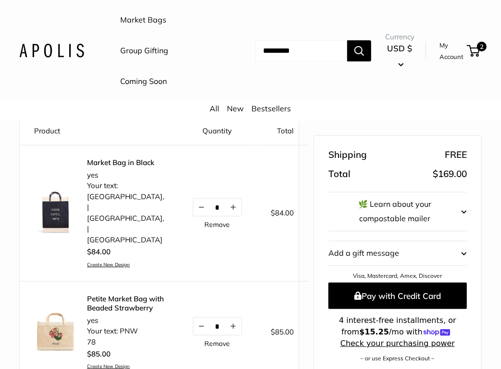
click at [111, 163] on link "Market Bag in Black" at bounding box center [125, 163] width 77 height 10
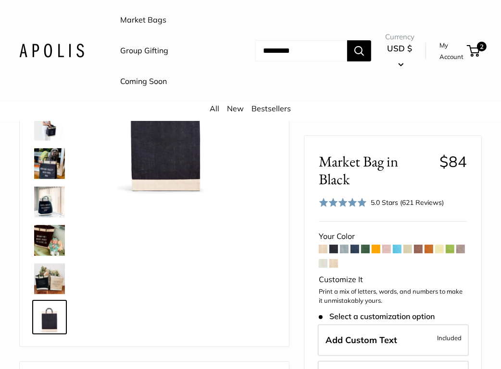
scroll to position [112, 0]
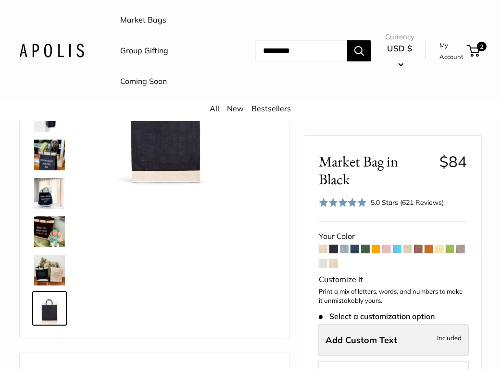
click at [363, 335] on span "Add Custom Text" at bounding box center [361, 340] width 72 height 11
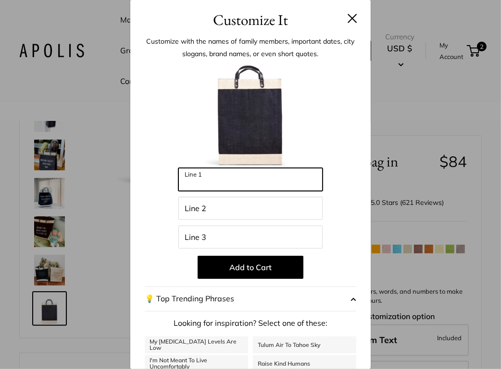
click at [221, 180] on input "Line 1" at bounding box center [250, 179] width 144 height 23
type input "*******"
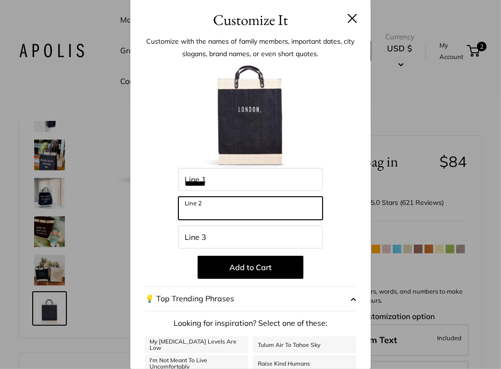
click at [222, 209] on input "Line 2" at bounding box center [250, 208] width 144 height 23
type input "********"
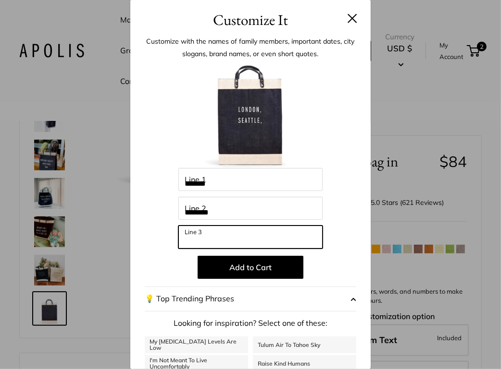
click at [221, 243] on input "Line 3" at bounding box center [250, 237] width 144 height 23
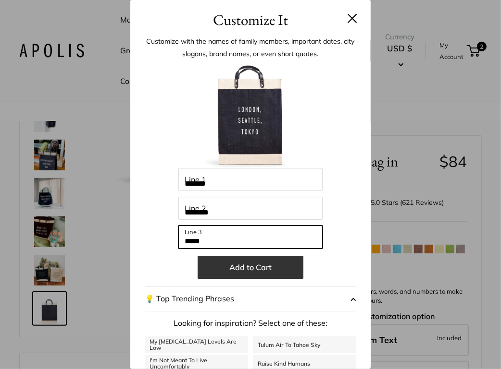
type input "*****"
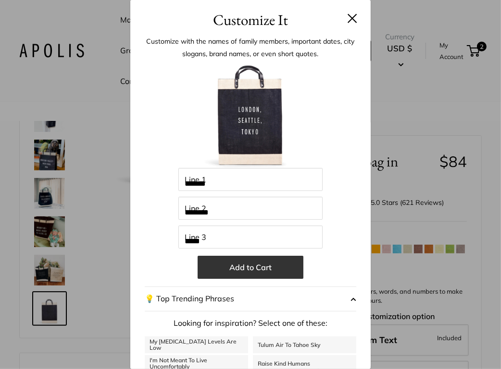
click at [231, 269] on button "Add to Cart" at bounding box center [250, 267] width 106 height 23
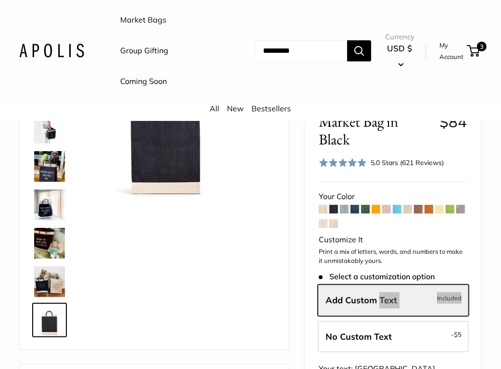
scroll to position [96, 0]
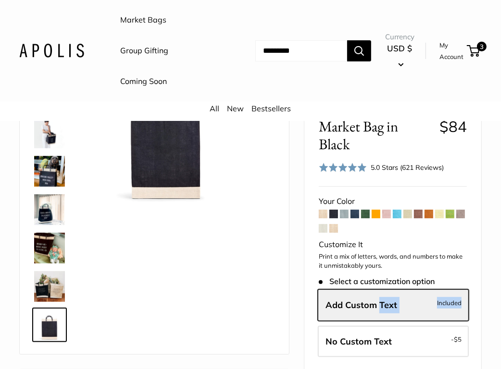
click at [384, 219] on span at bounding box center [386, 214] width 9 height 9
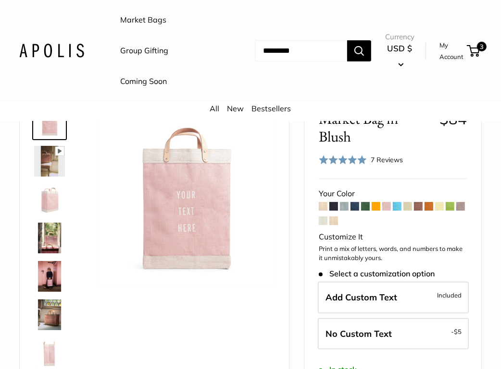
scroll to position [82, 0]
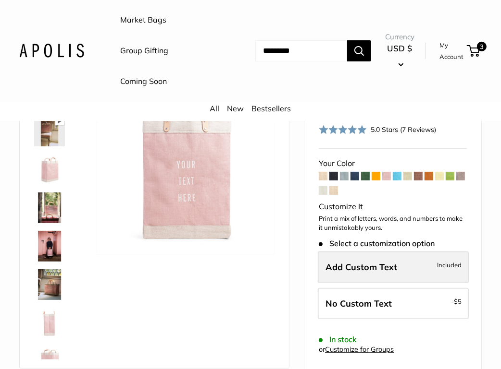
click at [376, 265] on span "Add Custom Text" at bounding box center [361, 267] width 72 height 11
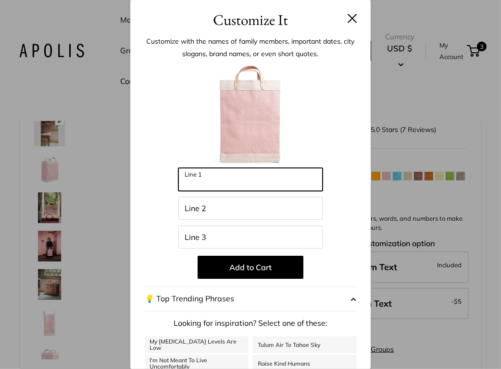
click at [249, 172] on input "Line 1" at bounding box center [250, 179] width 144 height 23
paste input "**********"
type input "**********"
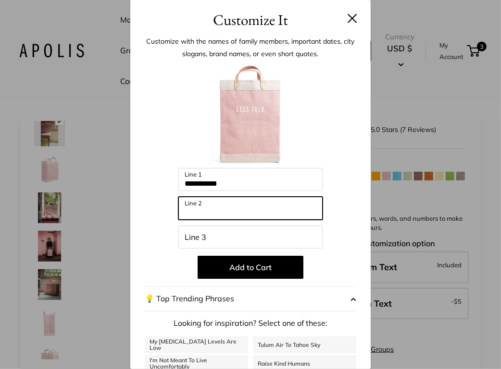
click at [254, 206] on input "Line 2" at bounding box center [250, 208] width 144 height 23
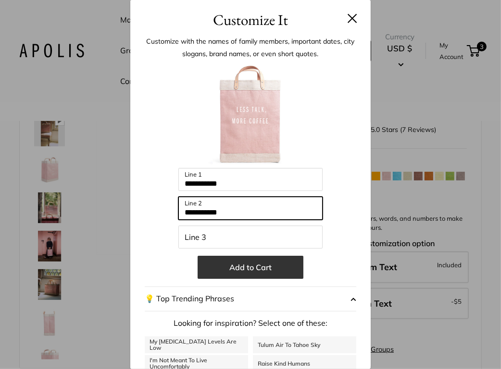
type input "**********"
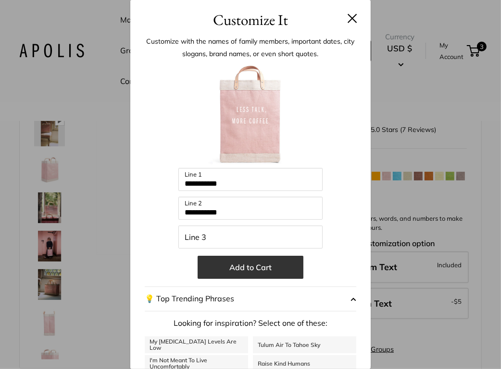
click at [247, 263] on button "Add to Cart" at bounding box center [250, 267] width 106 height 23
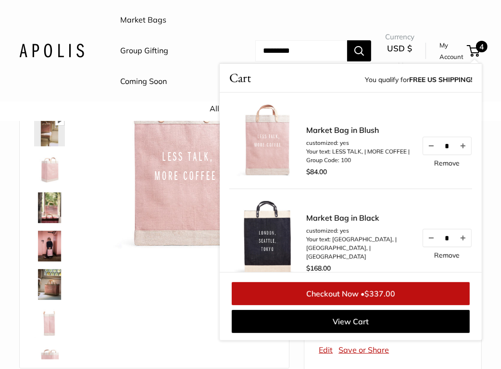
click at [488, 89] on div "Market Bags Group Gifting Coming Soon Need help? Text Us: 20919 hello@apolisglo…" at bounding box center [250, 51] width 501 height 92
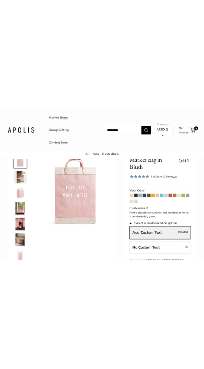
scroll to position [47, 0]
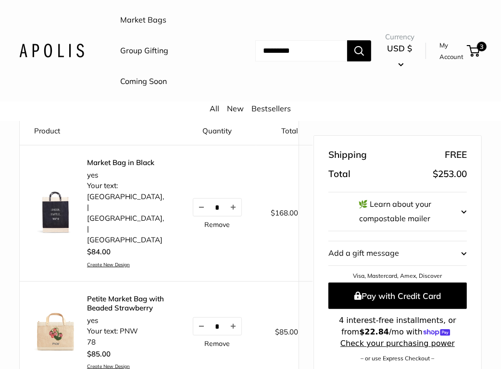
scroll to position [10, 0]
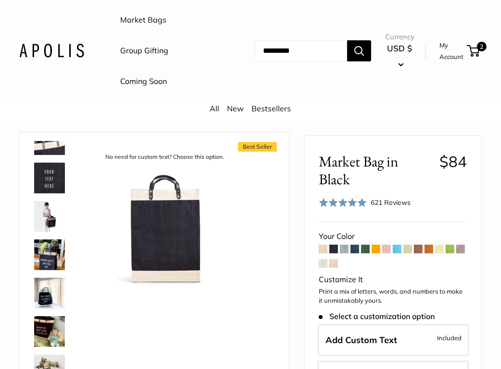
scroll to position [96, 0]
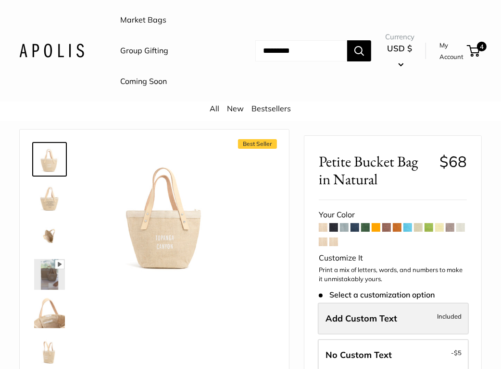
scroll to position [16, 0]
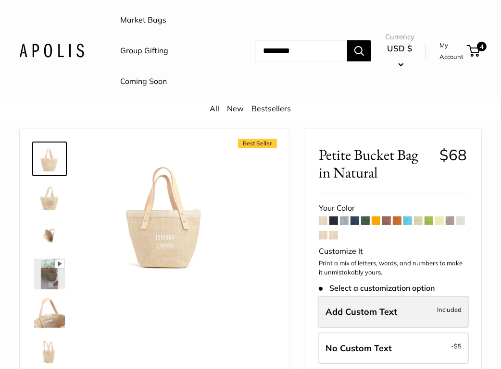
click at [204, 304] on label "Add Custom Text Included" at bounding box center [393, 312] width 151 height 32
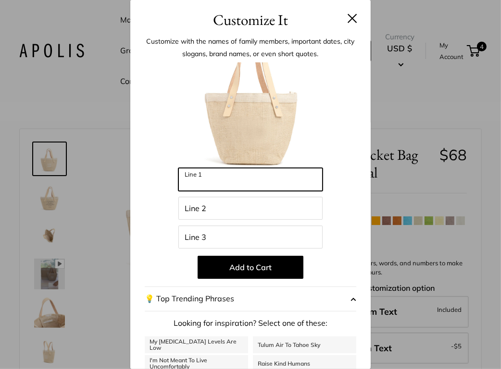
click at [204, 184] on input "Line 1" at bounding box center [250, 179] width 144 height 23
type input "****"
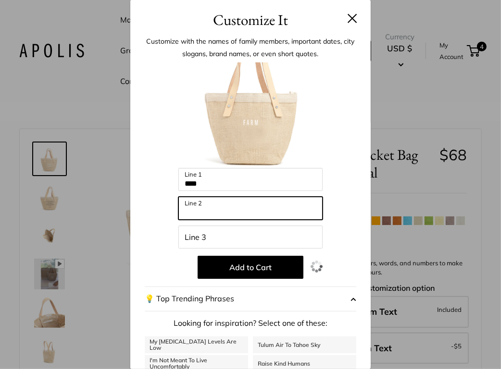
click at [204, 205] on input "Line 2" at bounding box center [250, 208] width 144 height 23
type input "**"
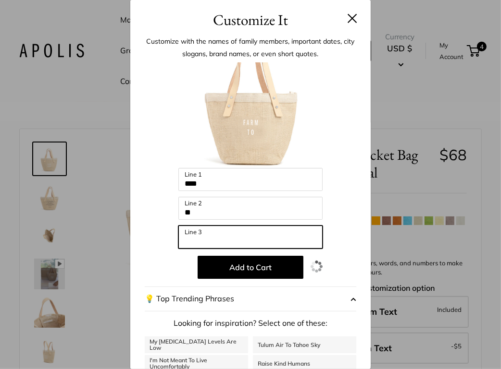
click at [204, 233] on input "Line 3" at bounding box center [250, 237] width 144 height 23
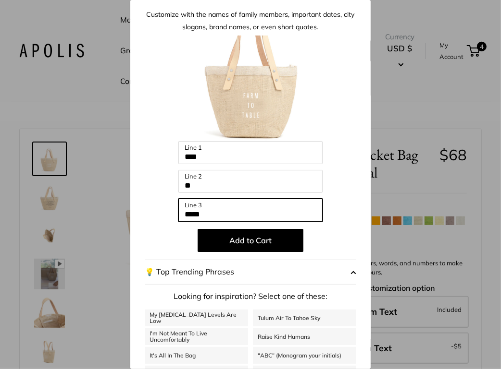
scroll to position [0, 0]
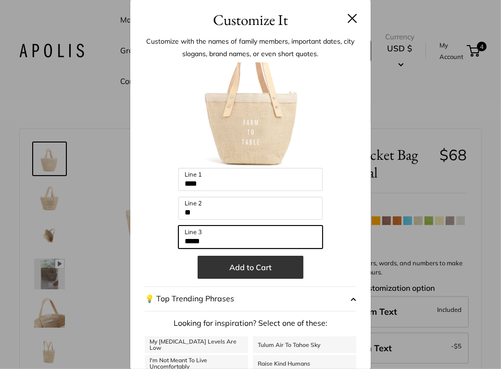
type input "*****"
click at [204, 269] on button "Add to Cart" at bounding box center [250, 267] width 106 height 23
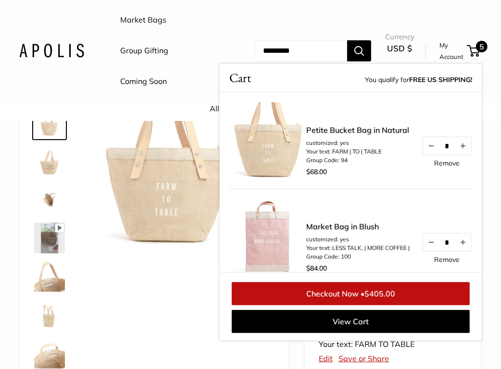
scroll to position [53, 0]
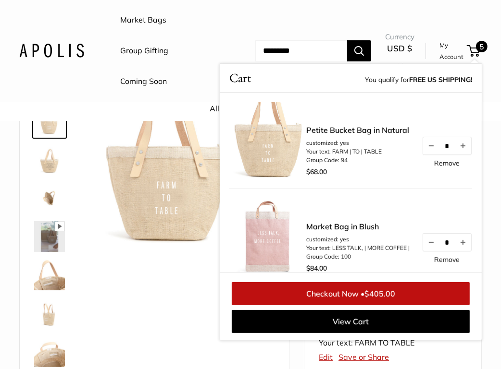
click at [204, 110] on div "All New Bestsellers" at bounding box center [250, 111] width 501 height 19
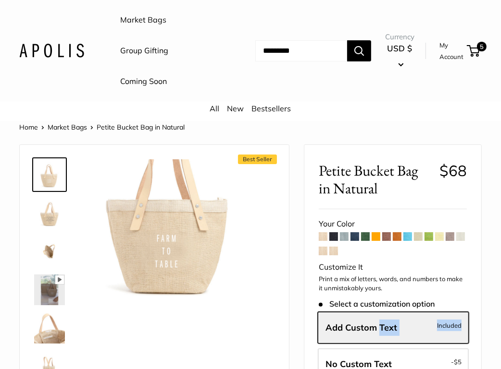
scroll to position [12, 0]
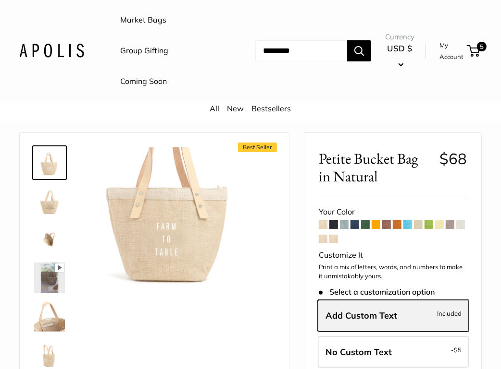
click at [204, 329] on label "Add Custom Text Included" at bounding box center [393, 316] width 151 height 32
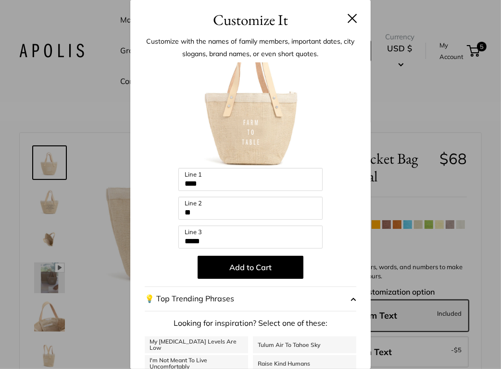
click at [204, 18] on button at bounding box center [352, 18] width 10 height 10
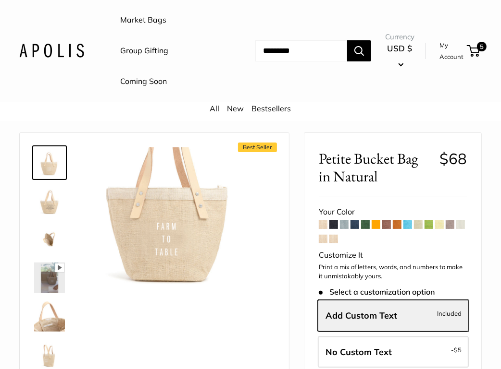
click at [204, 55] on div "Currency USD $ AED د.إ AFN ؋ ALL L AMD դր. ANG ƒ AUD $ 5" at bounding box center [426, 50] width 111 height 41
click at [204, 55] on link "My Account" at bounding box center [451, 51] width 24 height 24
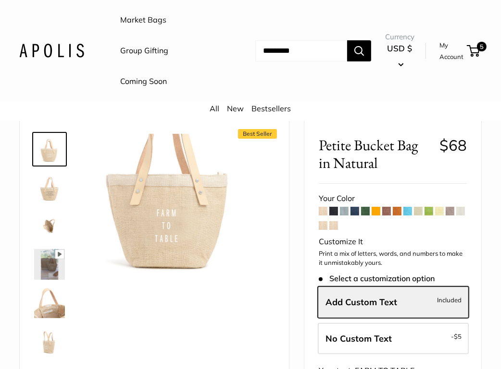
scroll to position [0, 0]
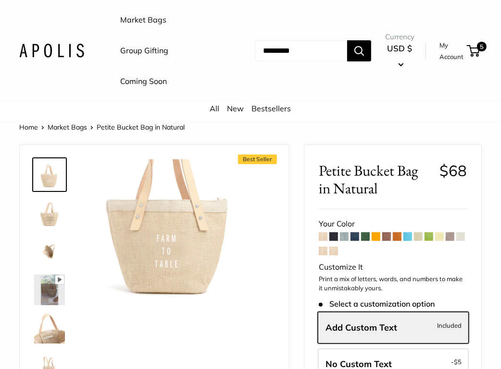
click at [49, 219] on img at bounding box center [49, 213] width 31 height 31
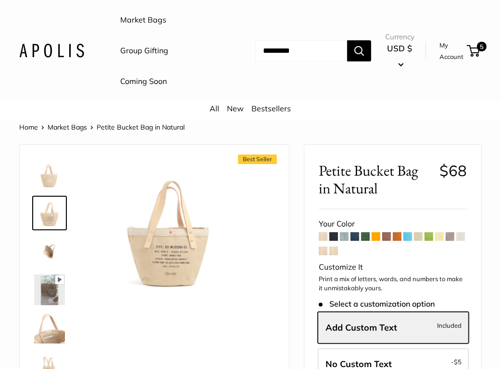
click at [51, 245] on img at bounding box center [49, 251] width 31 height 31
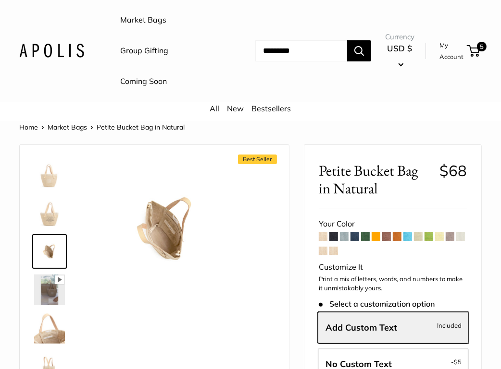
click at [47, 296] on img at bounding box center [49, 290] width 31 height 31
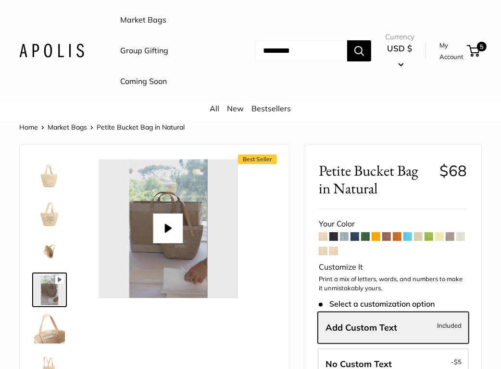
click at [47, 329] on img at bounding box center [49, 328] width 31 height 31
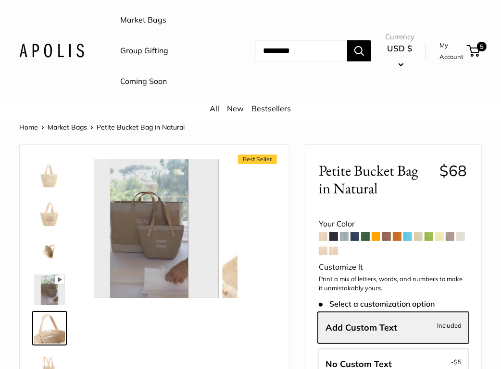
scroll to position [30, 0]
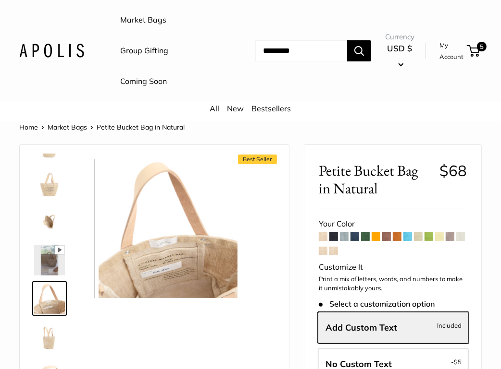
click at [61, 205] on link at bounding box center [49, 222] width 35 height 35
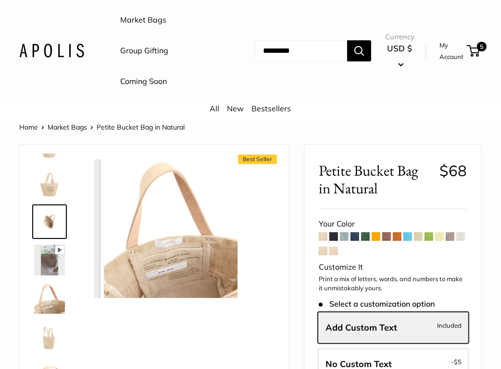
scroll to position [0, 0]
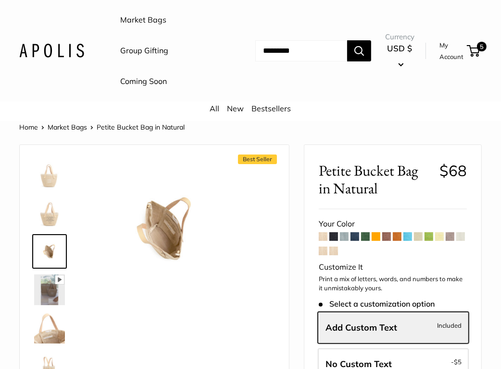
click at [53, 189] on img at bounding box center [49, 175] width 31 height 31
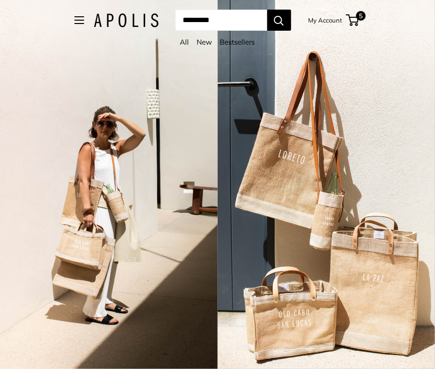
click at [225, 15] on input "Search..." at bounding box center [221, 20] width 92 height 21
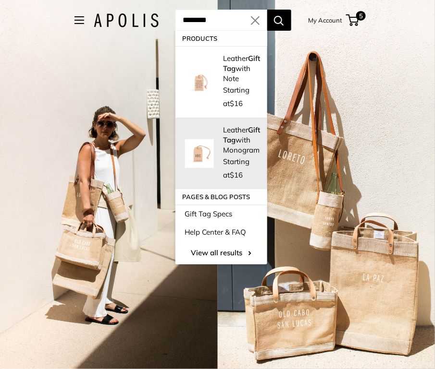
type input "********"
click at [228, 149] on p "Leather Gift Tag with Monogram" at bounding box center [241, 140] width 37 height 30
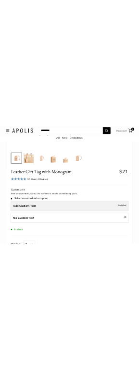
scroll to position [366, 0]
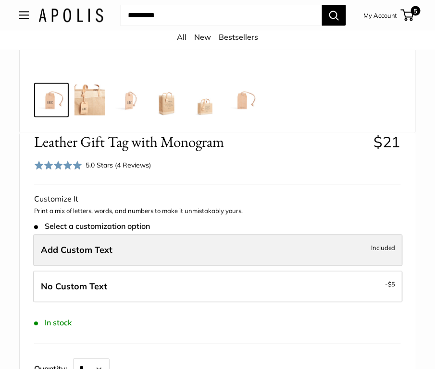
click at [143, 257] on label "Add Custom Text Included" at bounding box center [217, 251] width 369 height 32
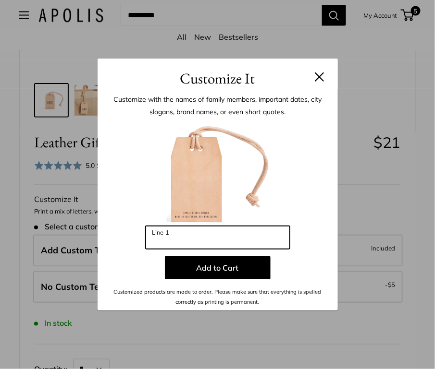
click at [202, 234] on input "Line 1" at bounding box center [218, 237] width 144 height 23
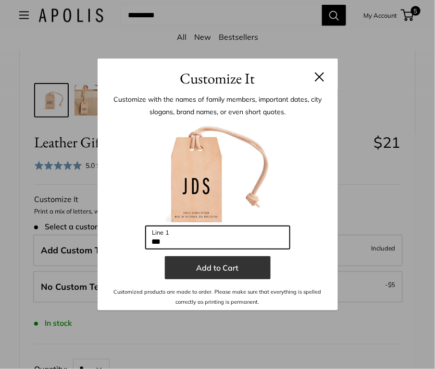
type input "***"
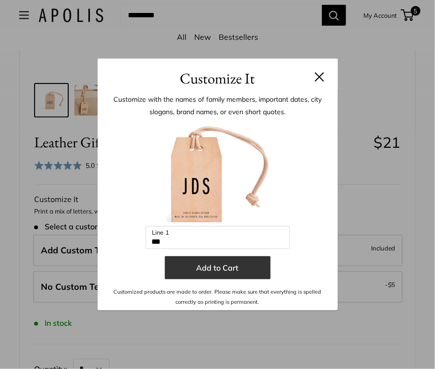
click at [199, 279] on button "Add to Cart" at bounding box center [218, 268] width 106 height 23
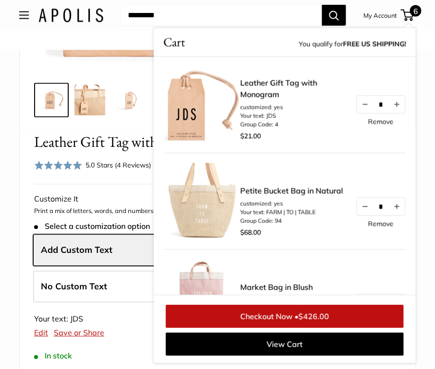
click at [422, 64] on div "Home Market Bags Leather Gift Tag with Monogram 3mm thick, vegetable tanned Ame…" at bounding box center [217, 318] width 435 height 1268
